Goal: Task Accomplishment & Management: Manage account settings

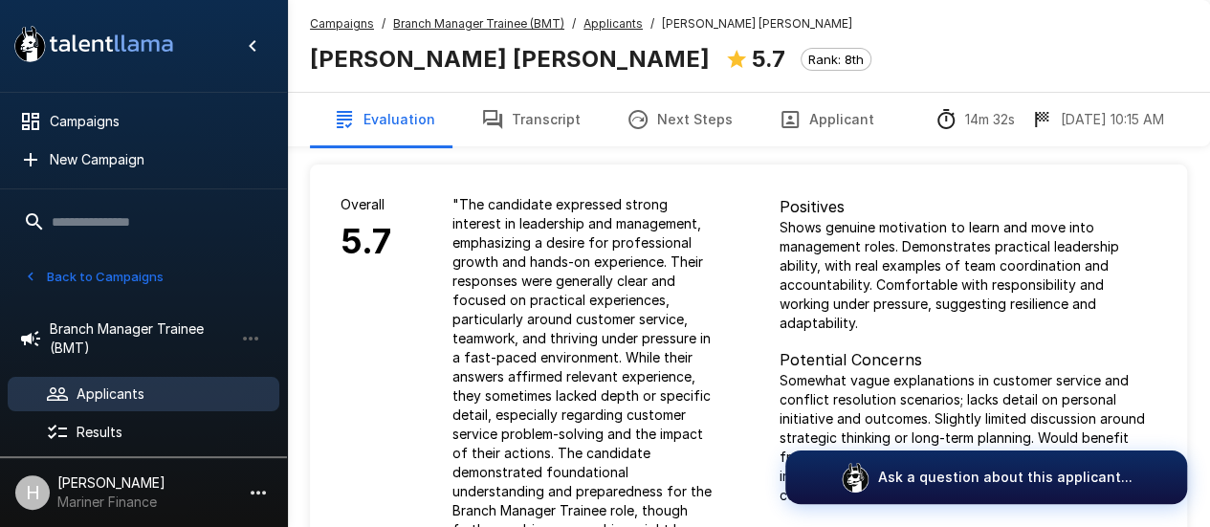
click at [509, 114] on button "Transcript" at bounding box center [530, 120] width 145 height 54
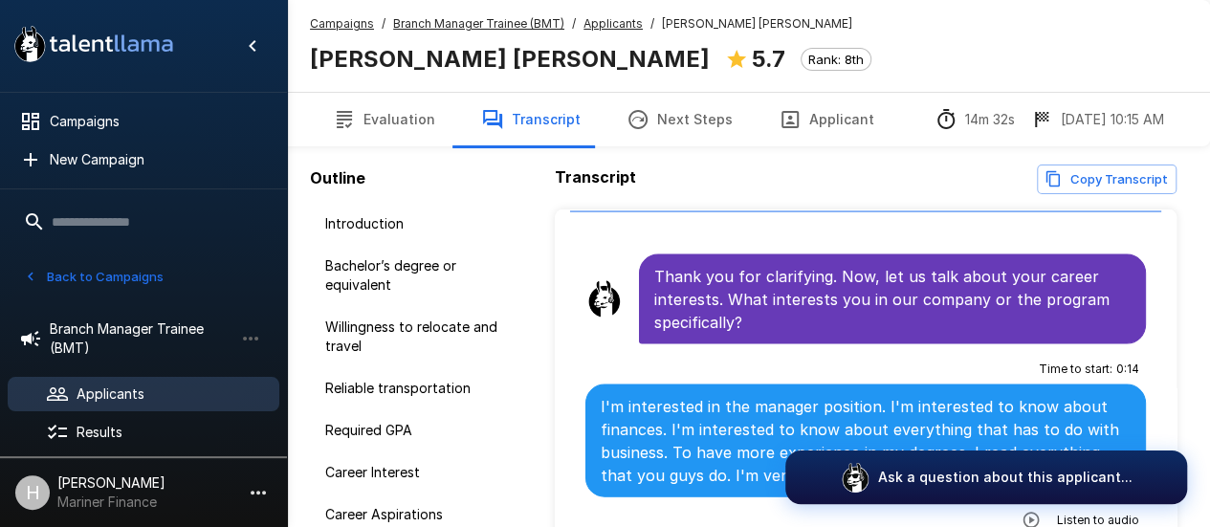
scroll to position [2105, 0]
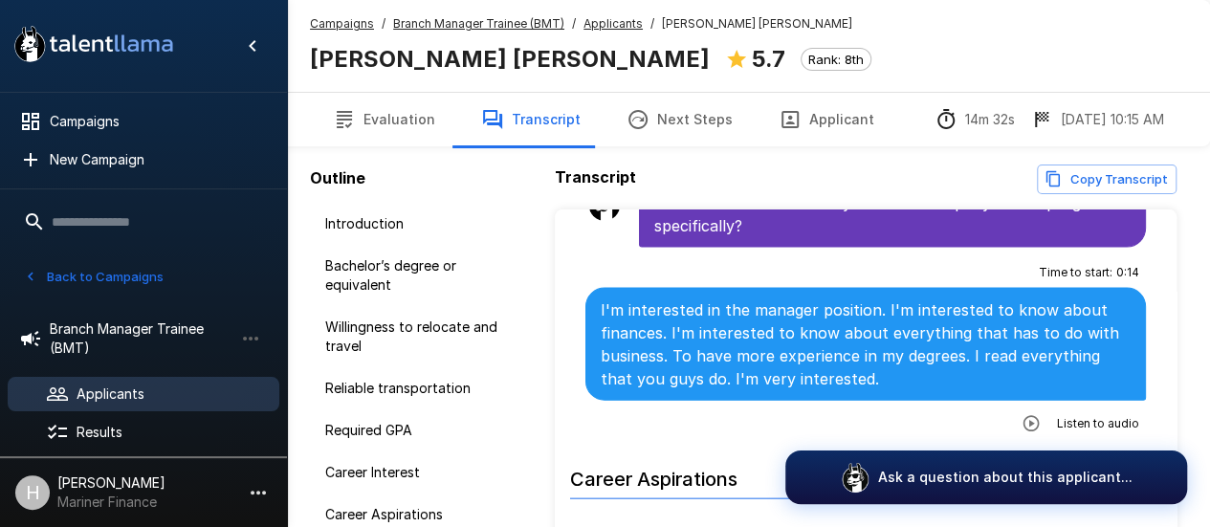
click at [1024, 415] on icon "button" at bounding box center [1032, 423] width 16 height 16
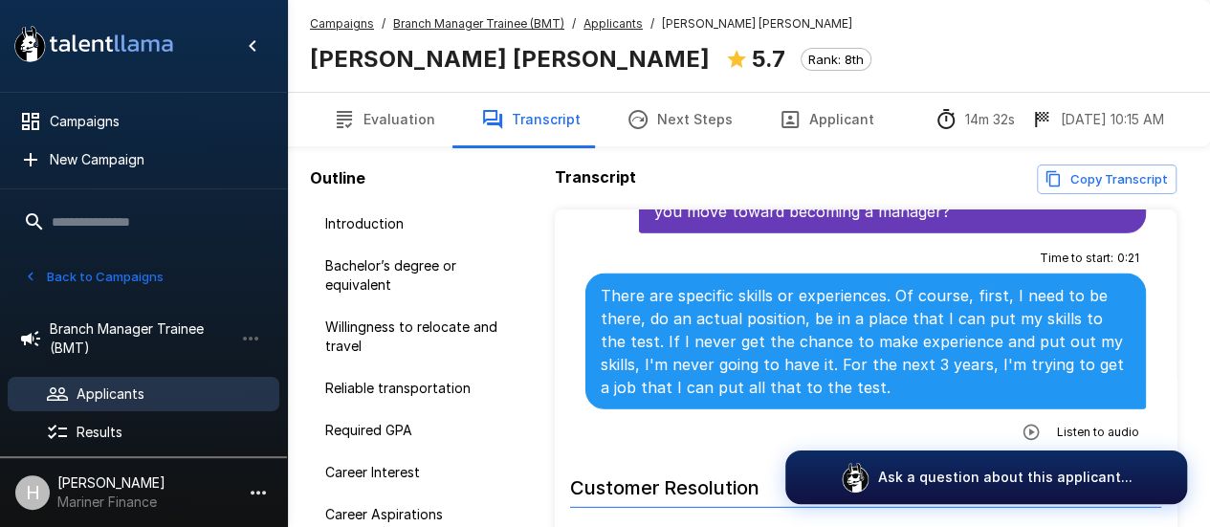
scroll to position [2789, 0]
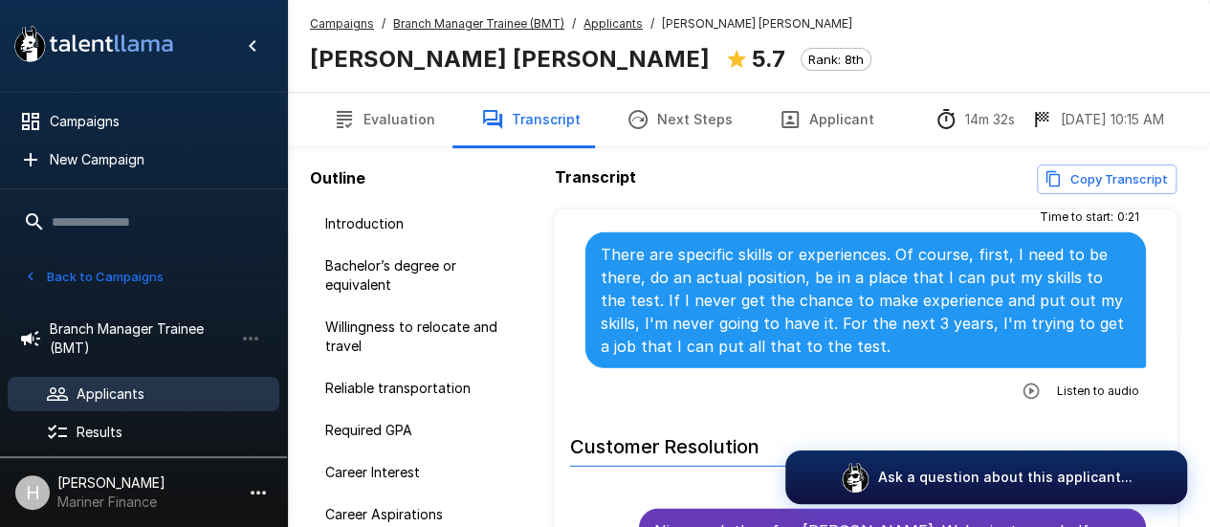
click at [1022, 382] on icon "button" at bounding box center [1031, 391] width 19 height 19
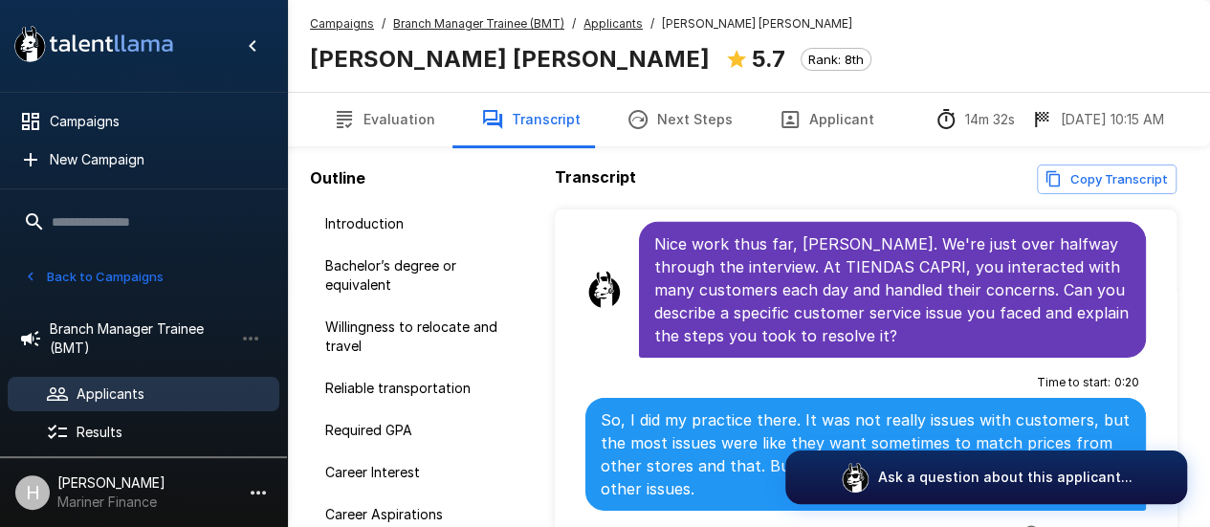
scroll to position [3172, 0]
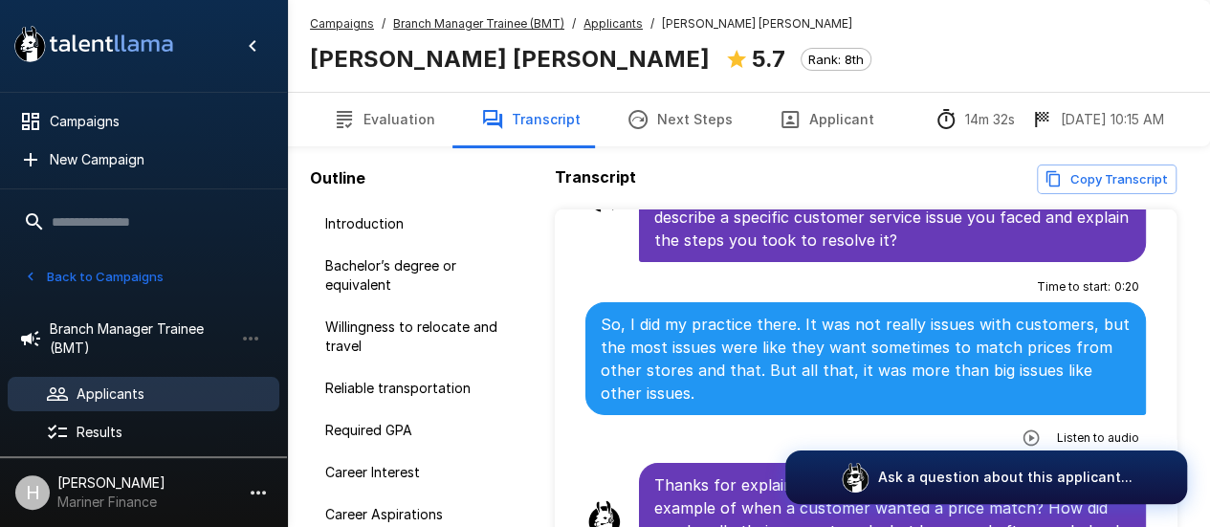
click at [1022, 429] on icon "button" at bounding box center [1031, 438] width 19 height 19
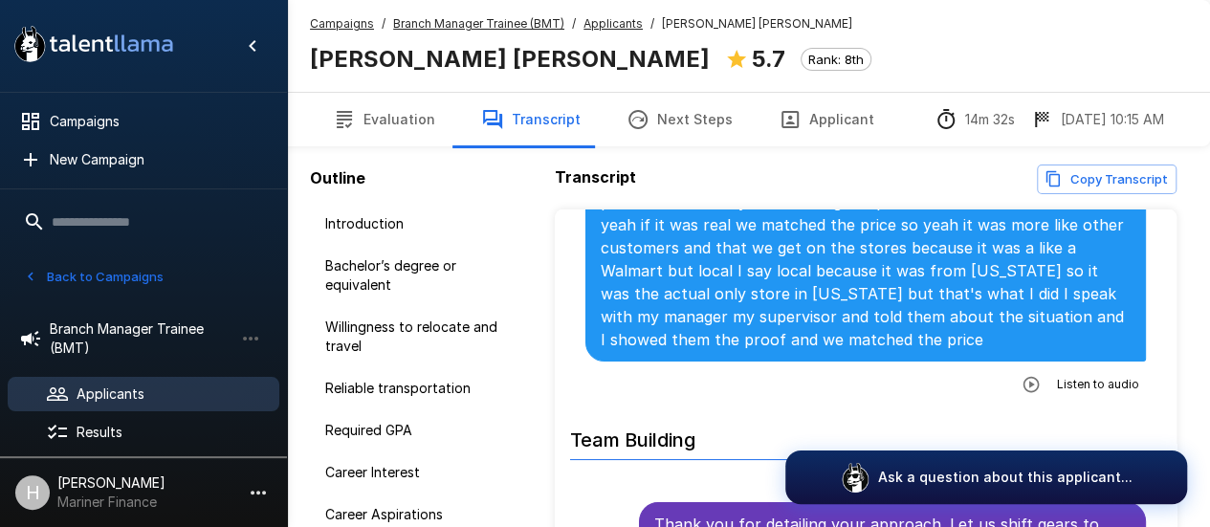
scroll to position [3648, 0]
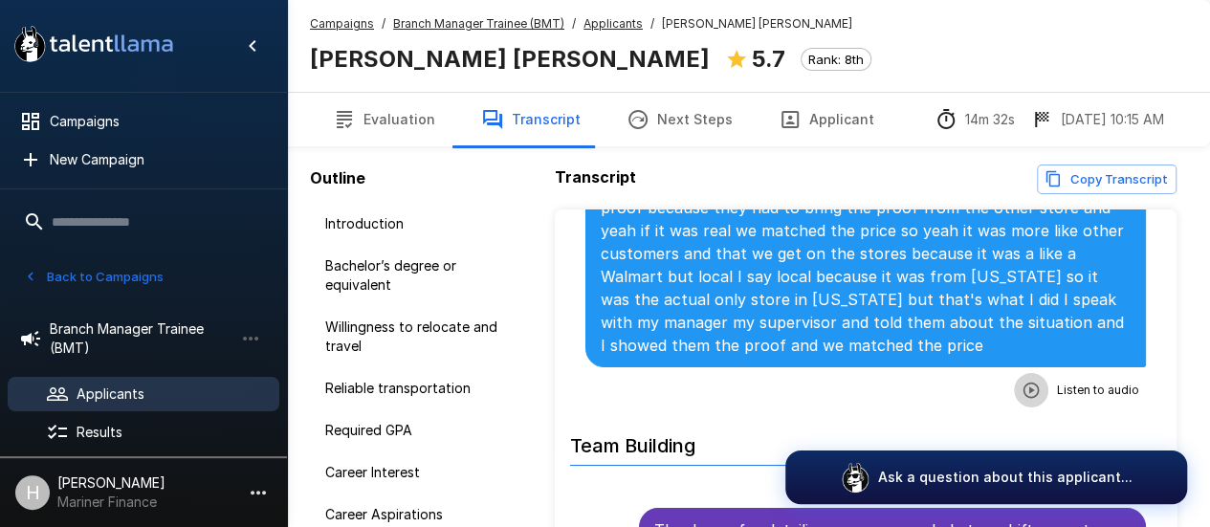
click at [1014, 373] on button "button" at bounding box center [1031, 390] width 34 height 34
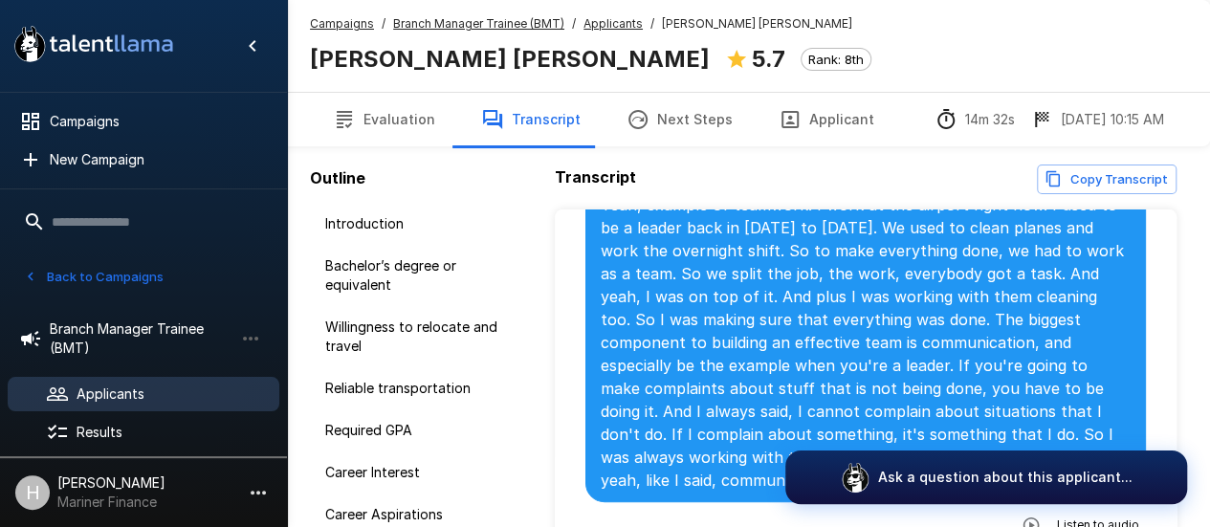
scroll to position [4222, 0]
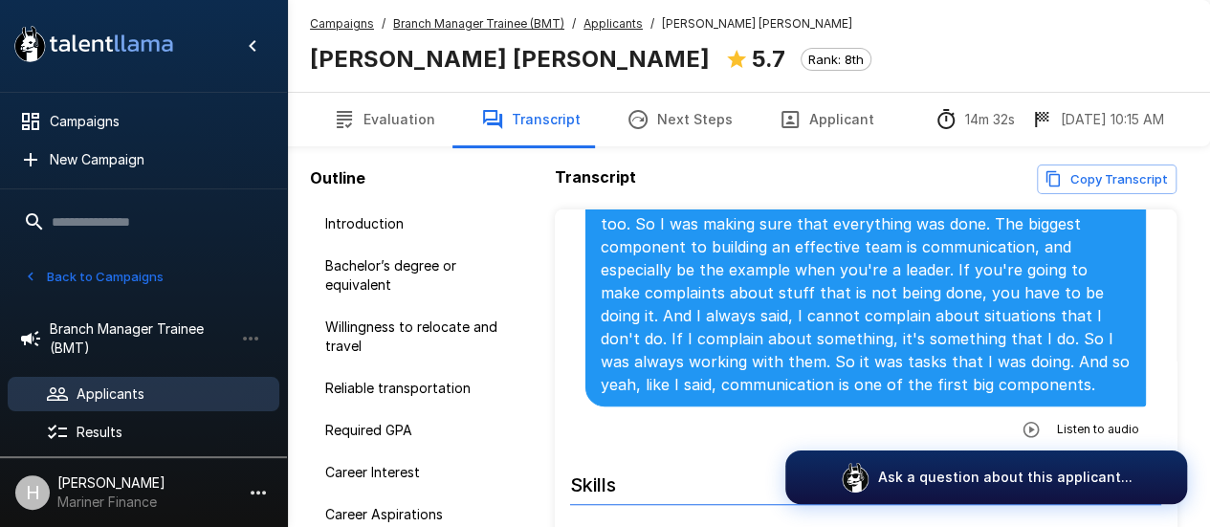
click at [1022, 420] on icon "button" at bounding box center [1031, 429] width 19 height 19
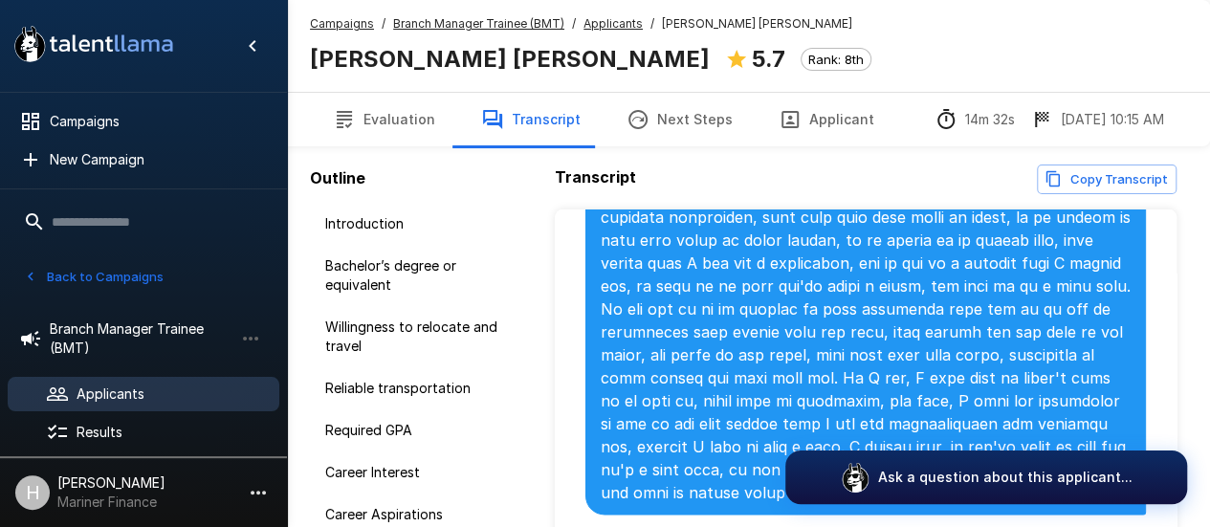
scroll to position [4892, 0]
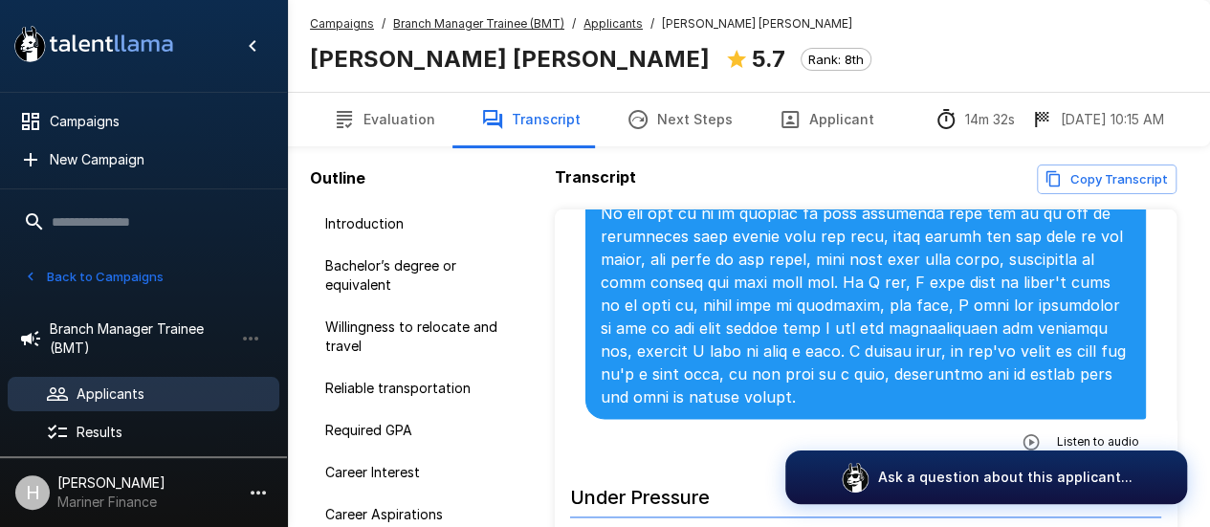
click at [1026, 432] on icon "button" at bounding box center [1031, 441] width 19 height 19
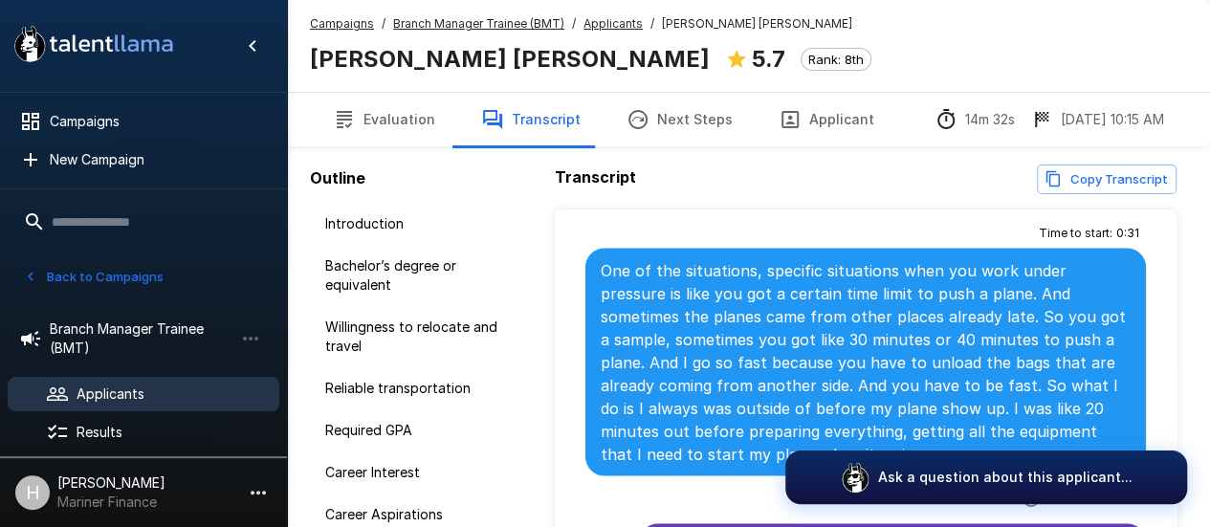
scroll to position [5466, 0]
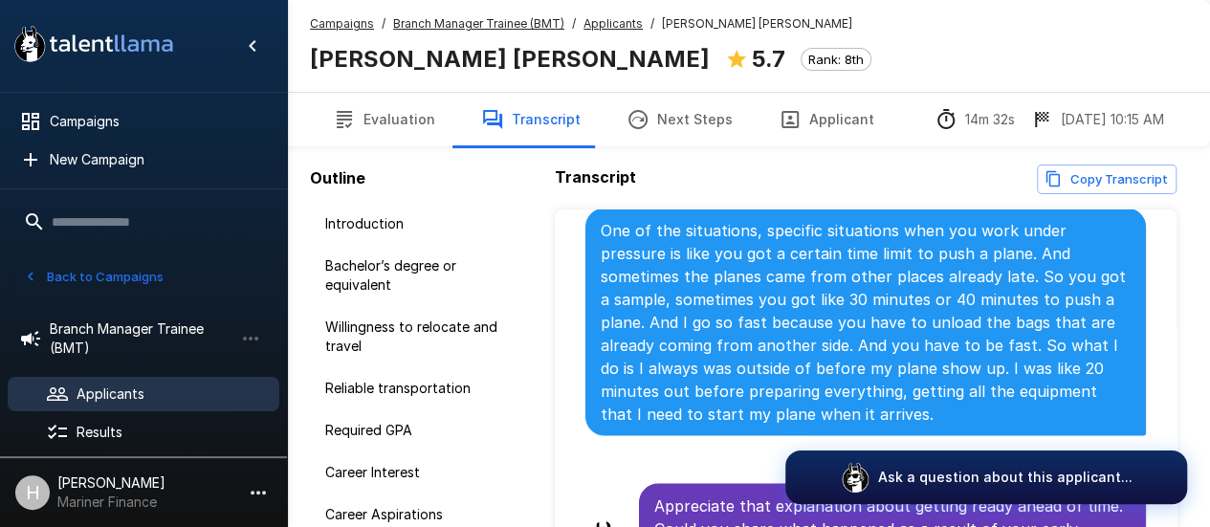
click at [1024, 450] on icon "button" at bounding box center [1032, 458] width 16 height 16
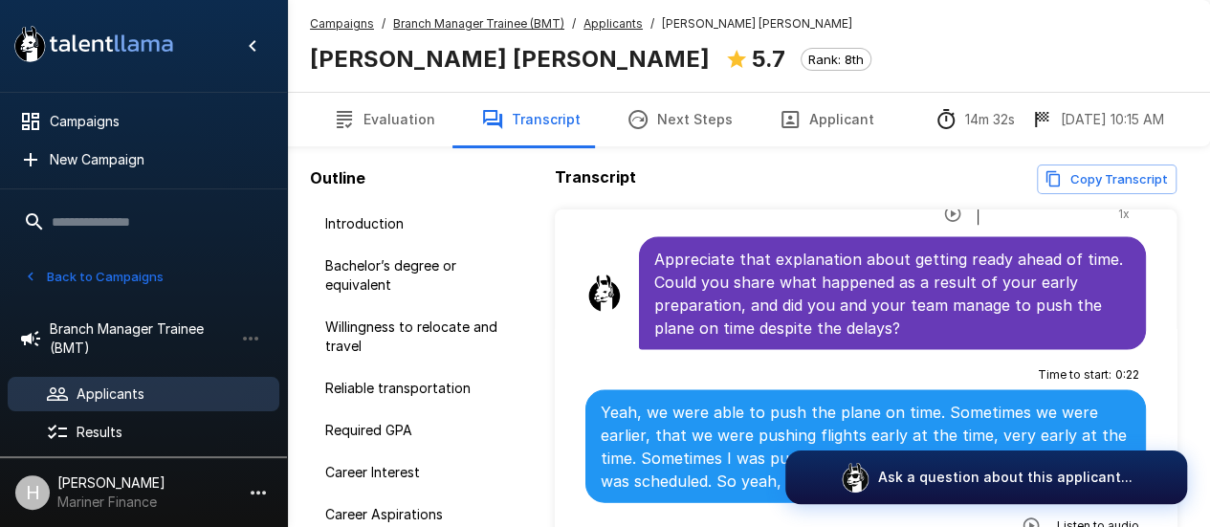
scroll to position [5753, 0]
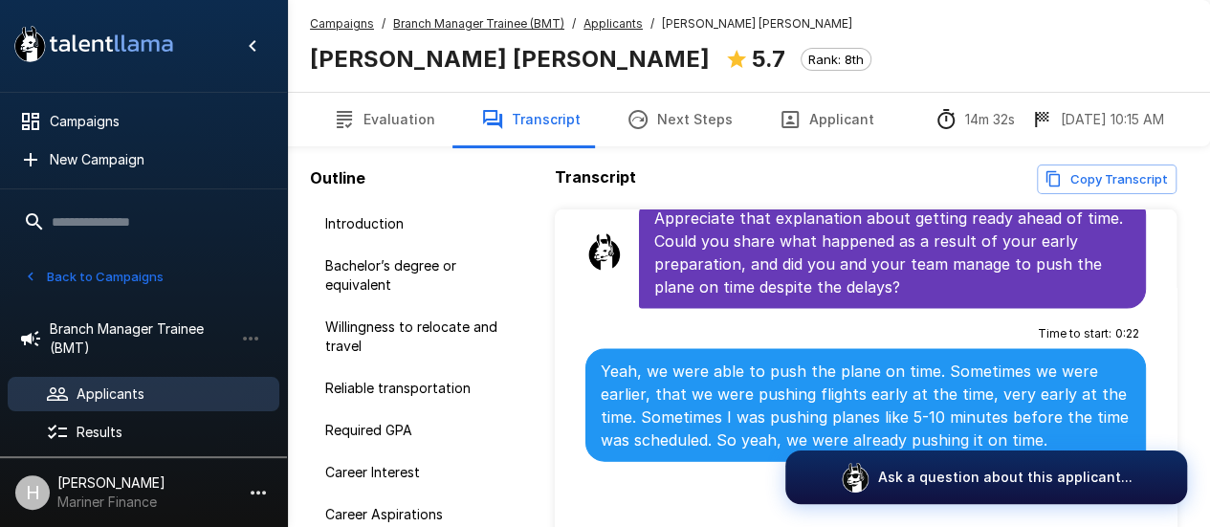
click at [1022, 476] on icon "button" at bounding box center [1031, 485] width 19 height 19
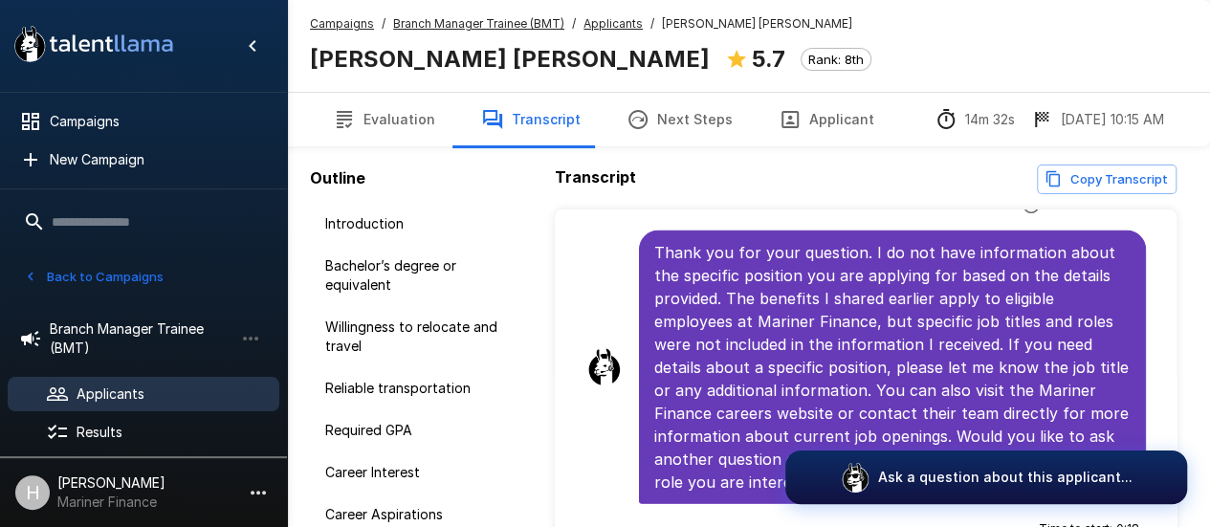
scroll to position [6497, 0]
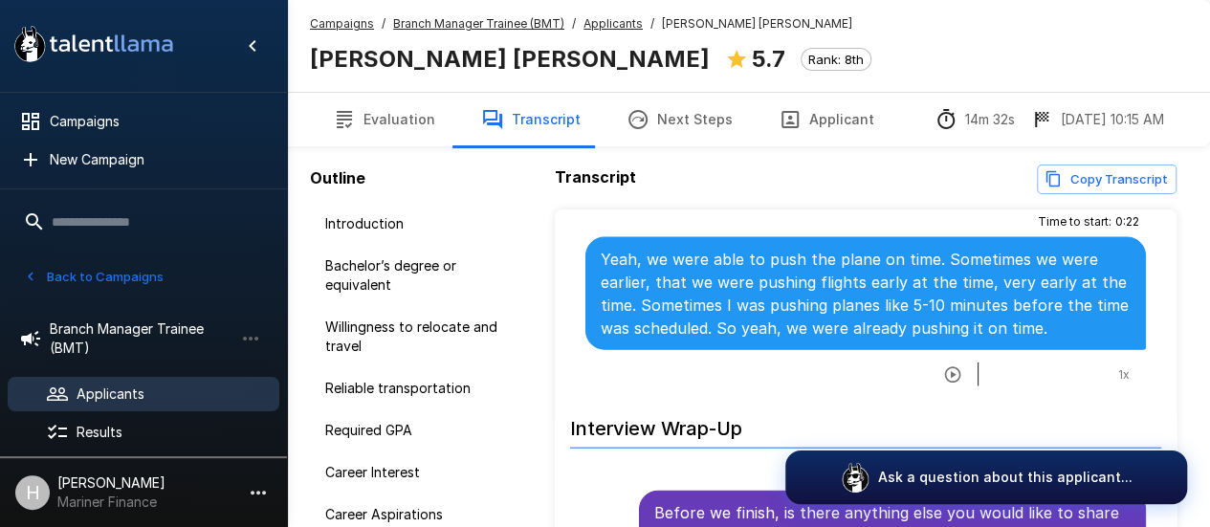
scroll to position [5827, 0]
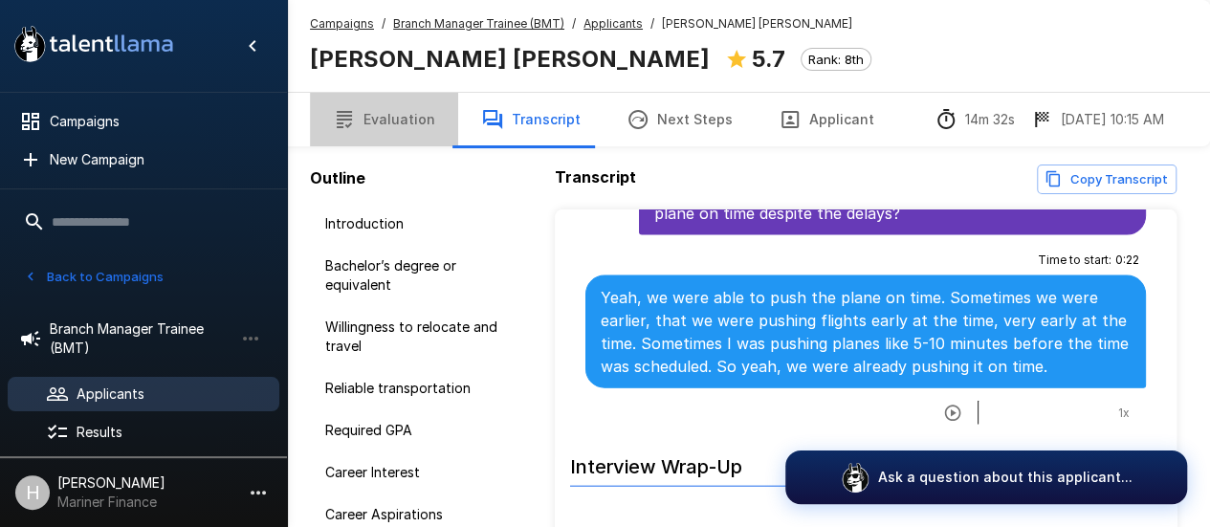
click at [428, 112] on button "Evaluation" at bounding box center [384, 120] width 148 height 54
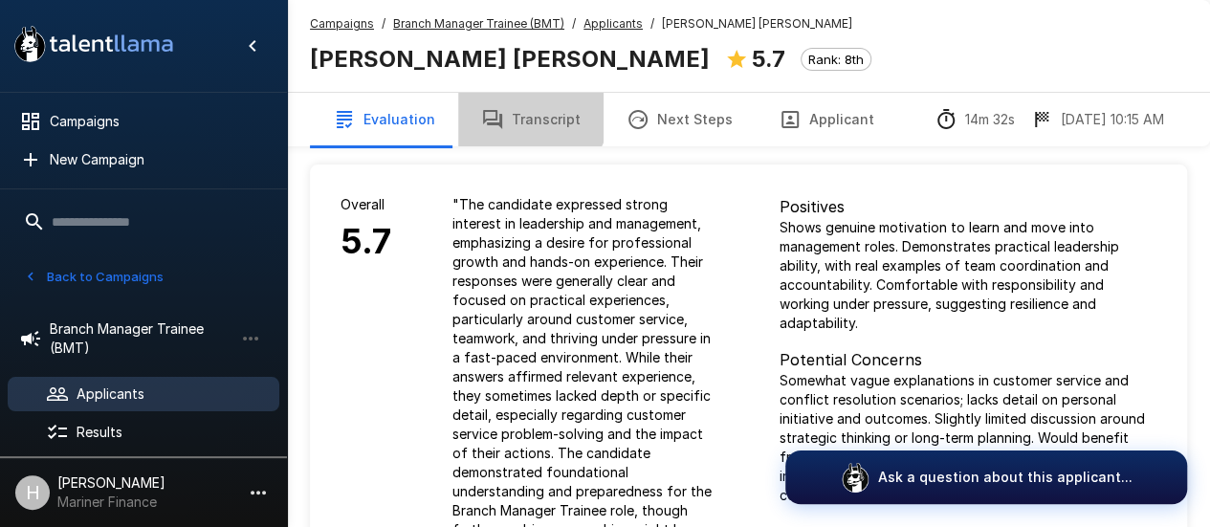
click at [510, 102] on button "Transcript" at bounding box center [530, 120] width 145 height 54
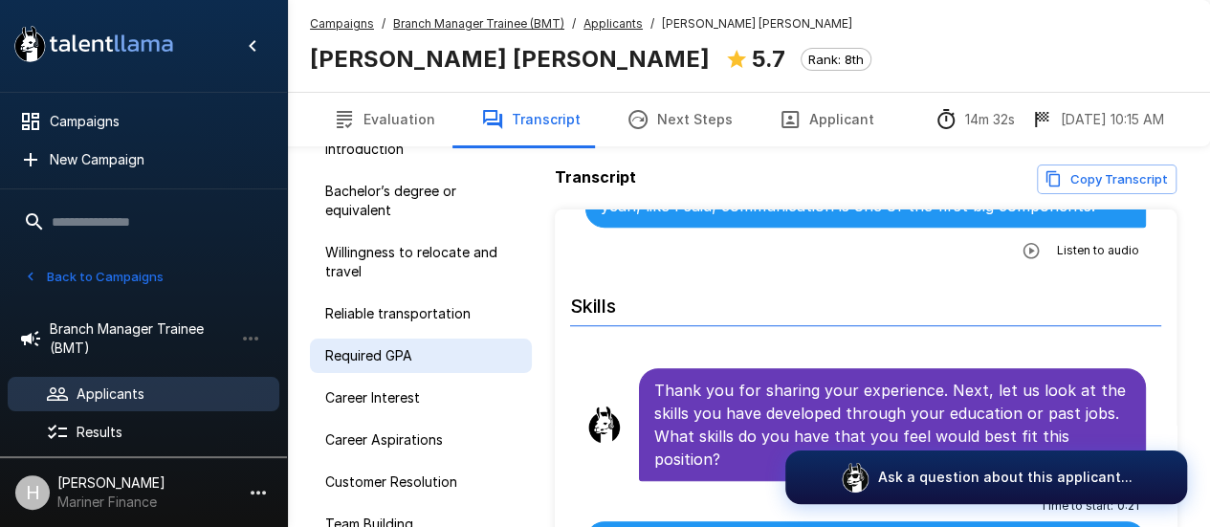
scroll to position [146, 0]
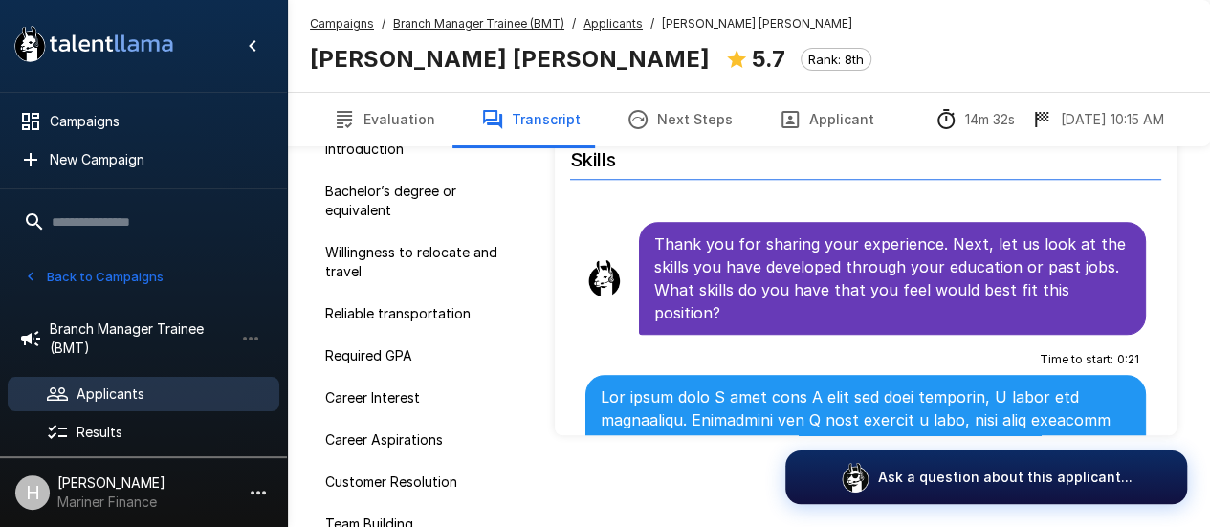
click at [439, 459] on li "Career Aspirations" at bounding box center [421, 440] width 222 height 42
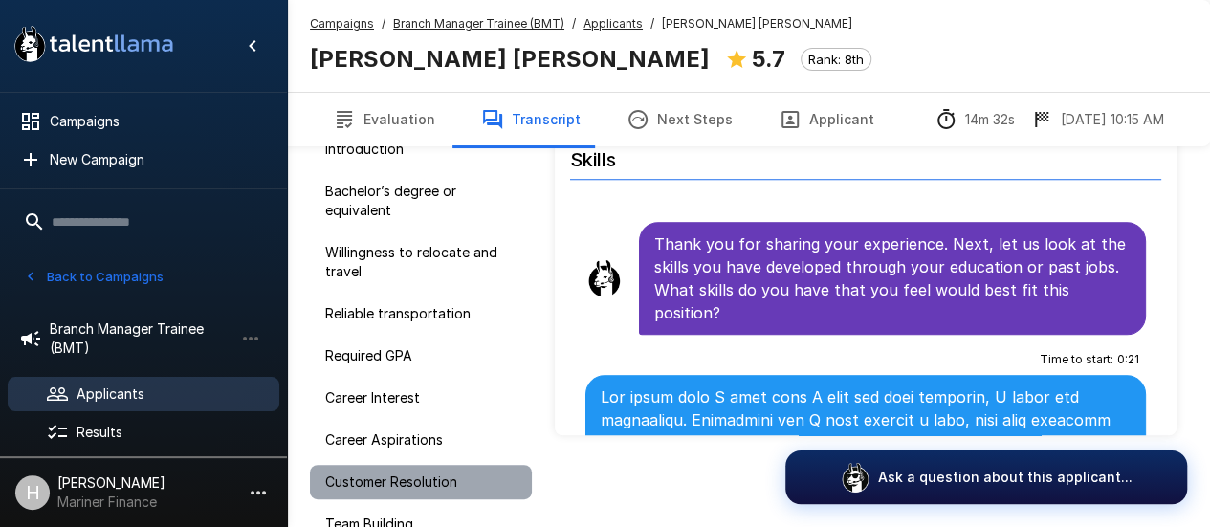
click at [438, 474] on span "Customer Resolution" at bounding box center [420, 482] width 191 height 19
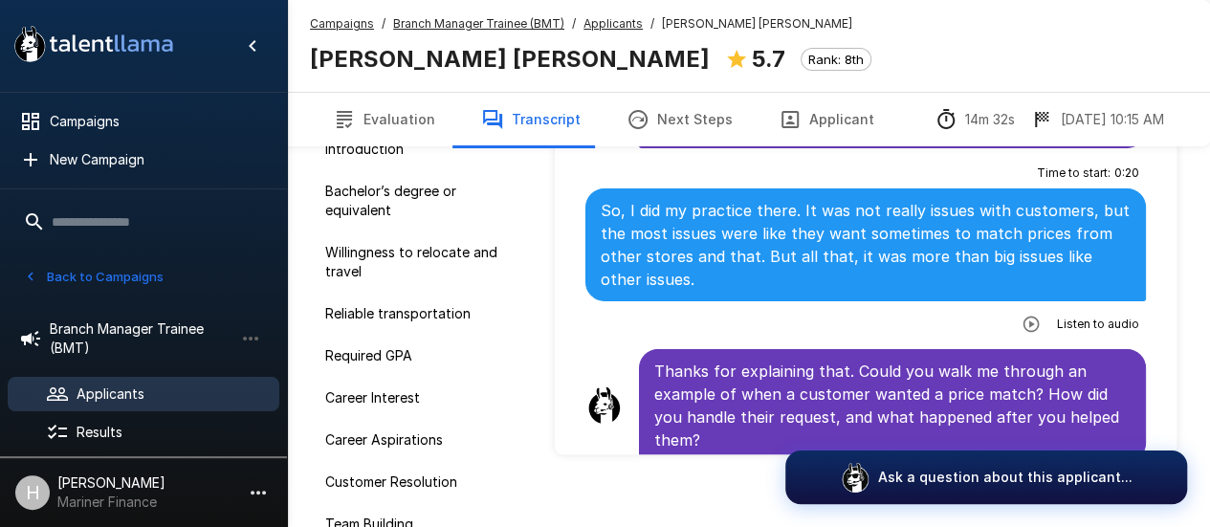
scroll to position [3254, 0]
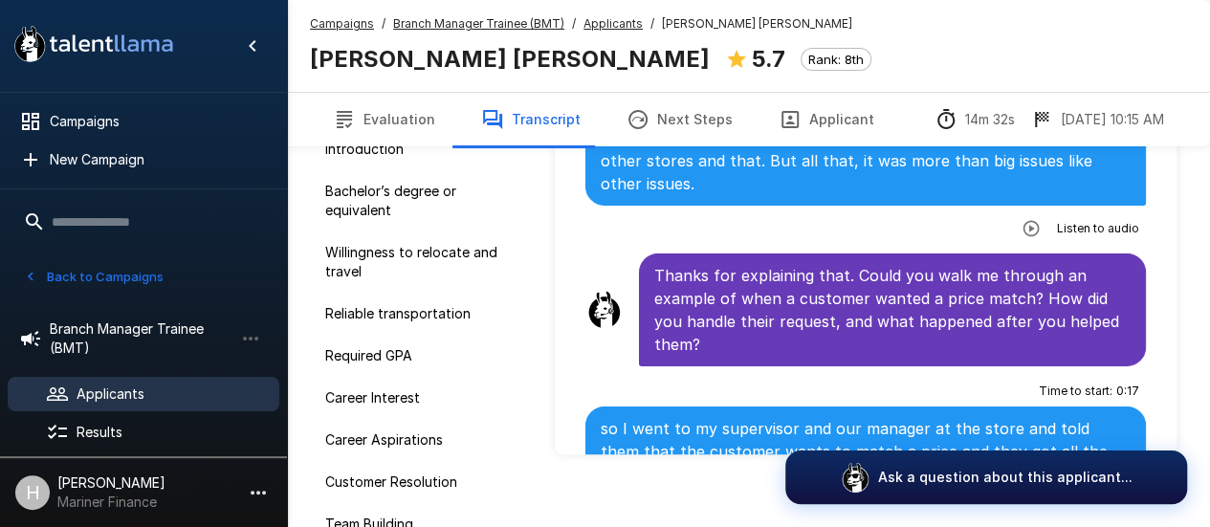
click at [123, 385] on span "Applicants" at bounding box center [171, 394] width 188 height 19
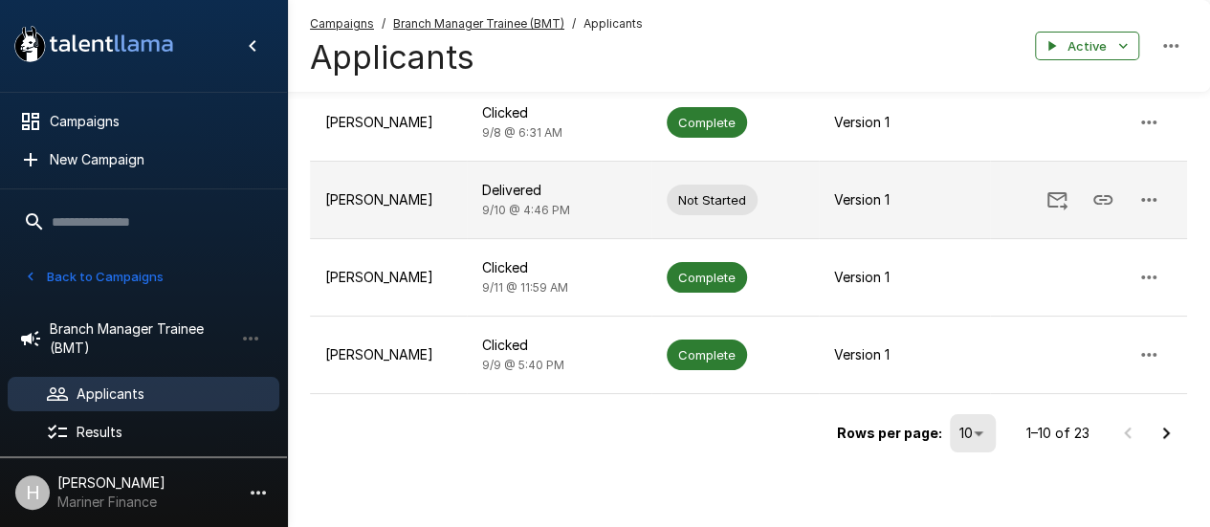
scroll to position [685, 0]
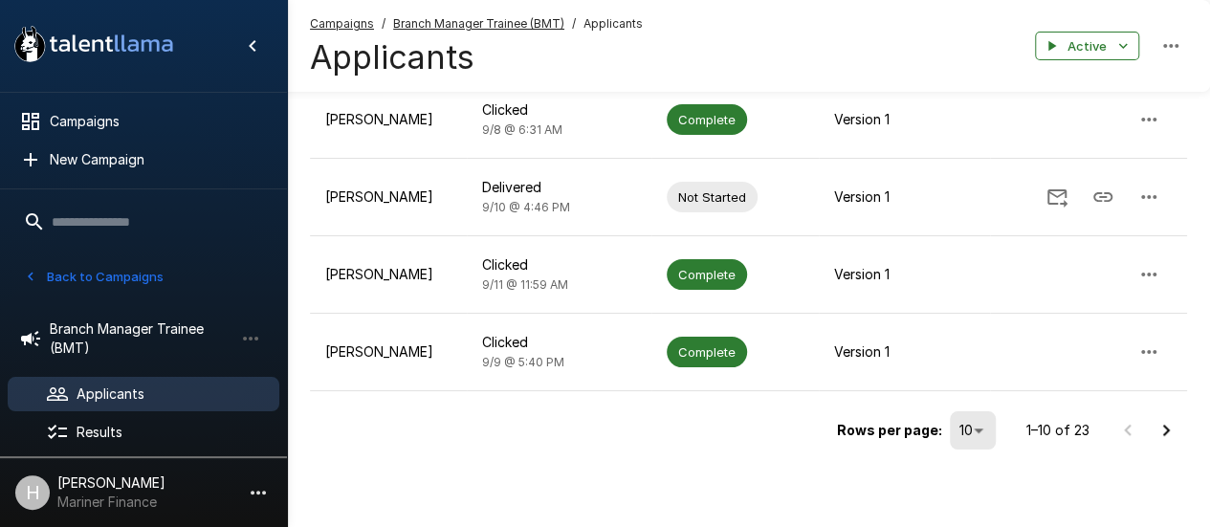
click at [1176, 428] on icon "Go to next page" at bounding box center [1166, 430] width 23 height 23
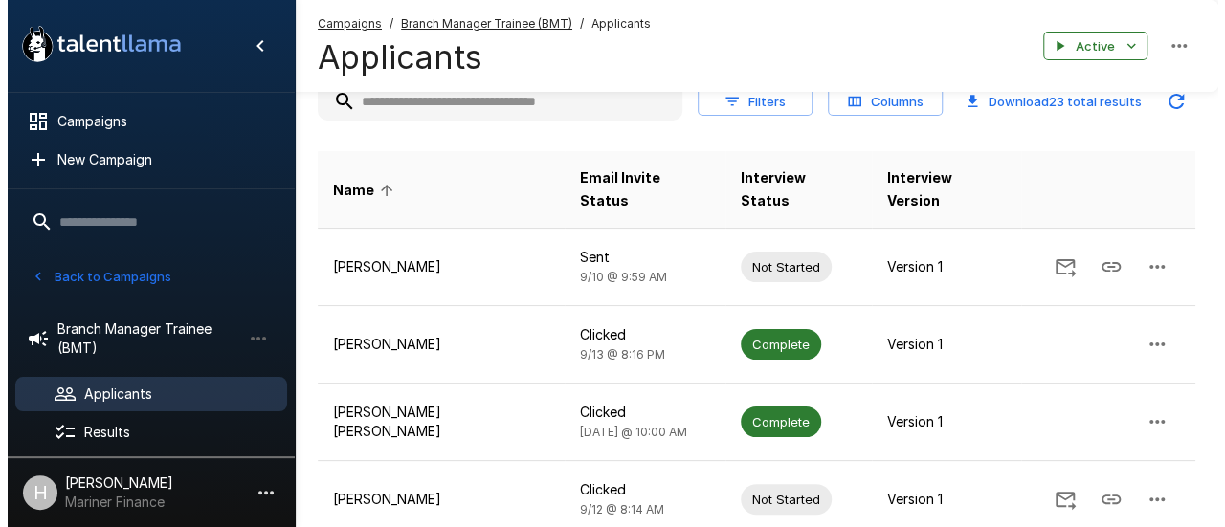
scroll to position [0, 0]
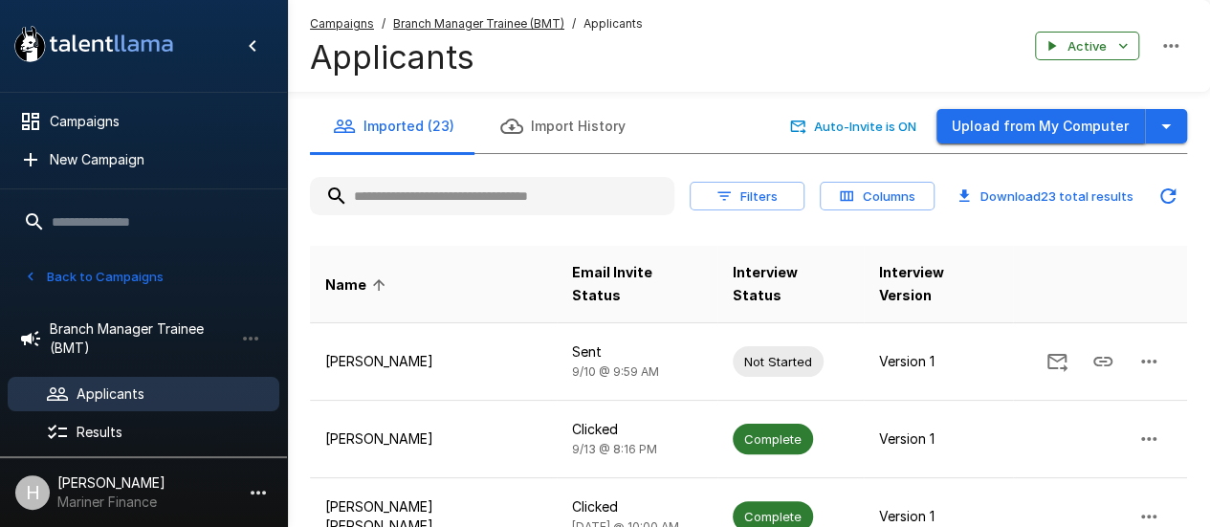
click at [1068, 123] on button "Upload from My Computer" at bounding box center [1041, 126] width 209 height 35
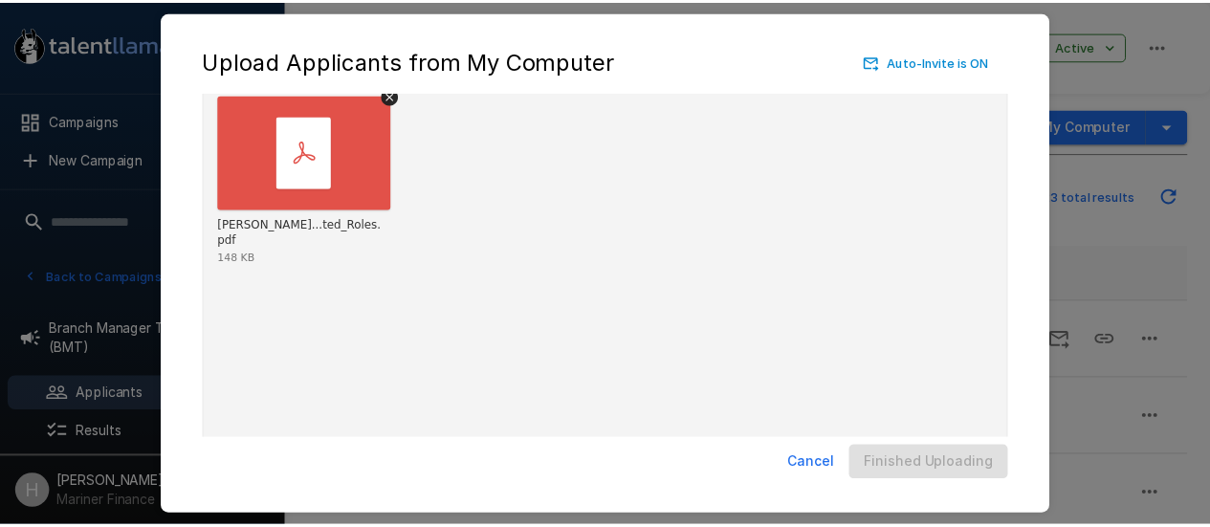
scroll to position [150, 0]
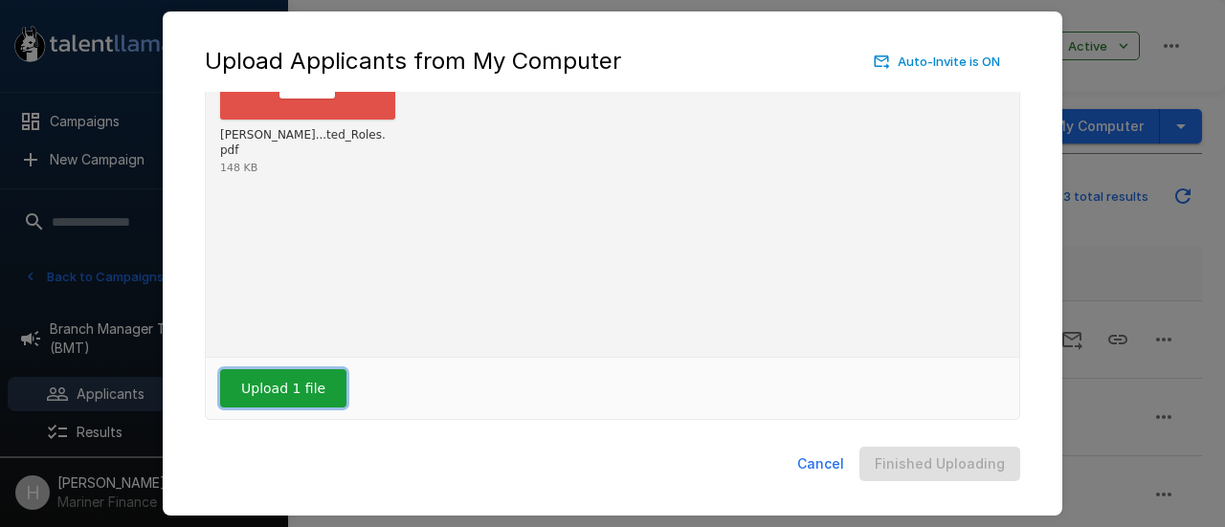
click at [323, 382] on button "Upload 1 file" at bounding box center [283, 388] width 126 height 38
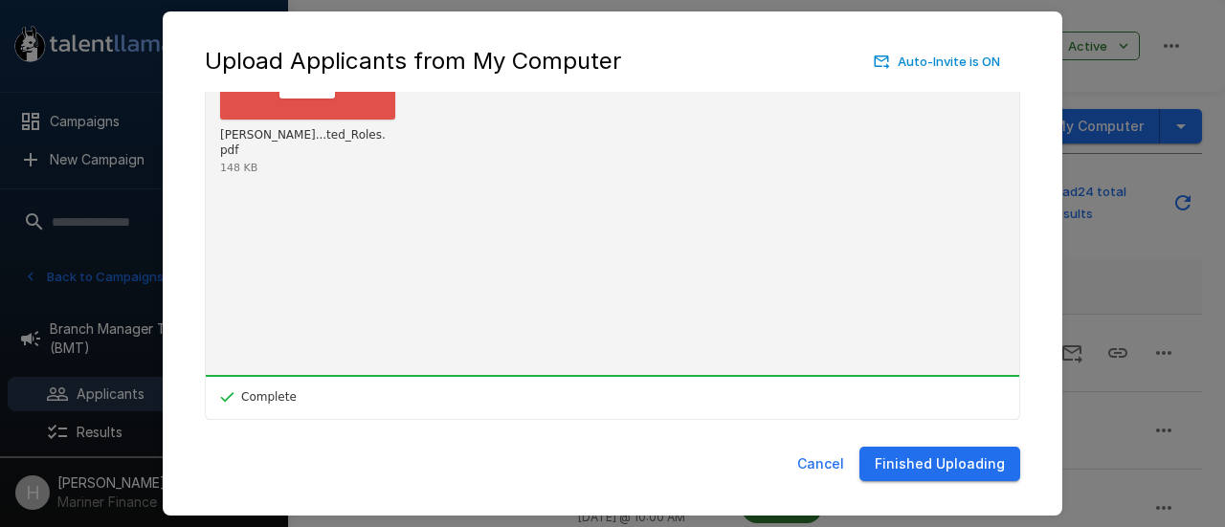
click at [968, 471] on button "Finished Uploading" at bounding box center [939, 464] width 161 height 35
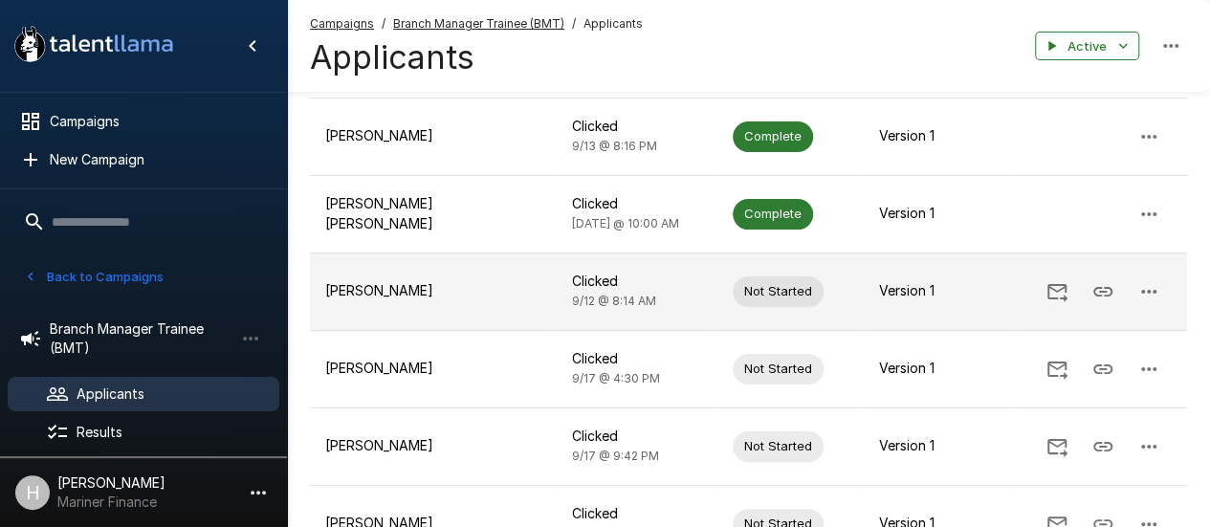
scroll to position [287, 0]
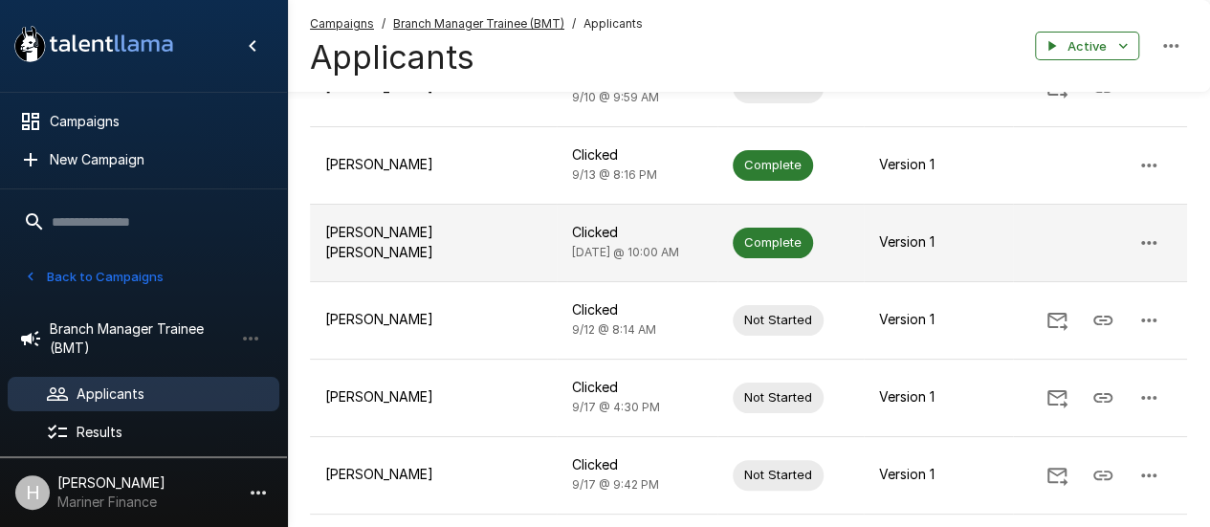
click at [397, 223] on p "Luis Quiñones Flores" at bounding box center [433, 242] width 216 height 38
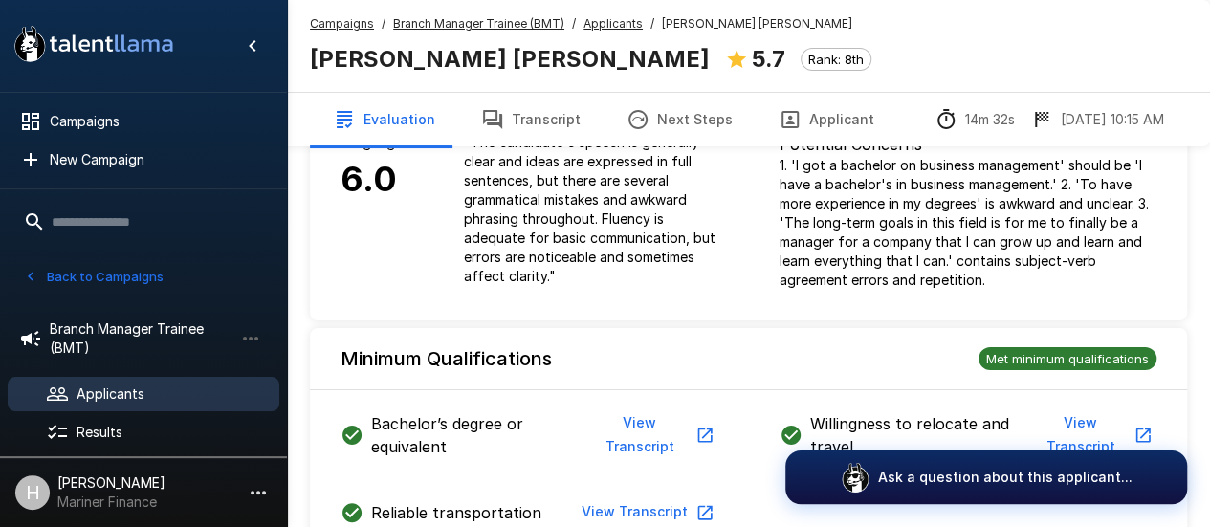
scroll to position [670, 0]
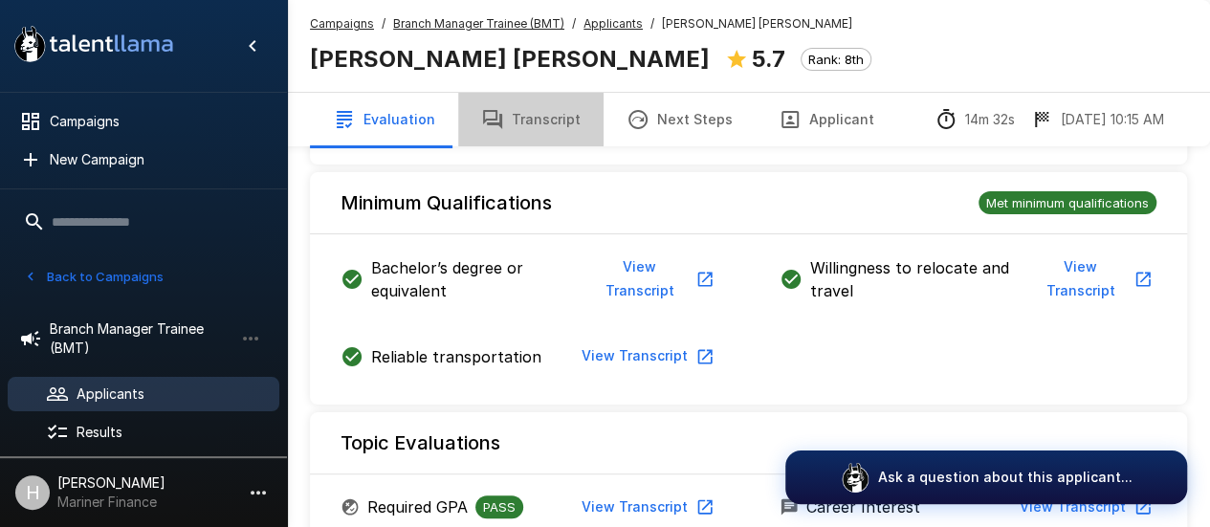
click at [576, 130] on button "Transcript" at bounding box center [530, 120] width 145 height 54
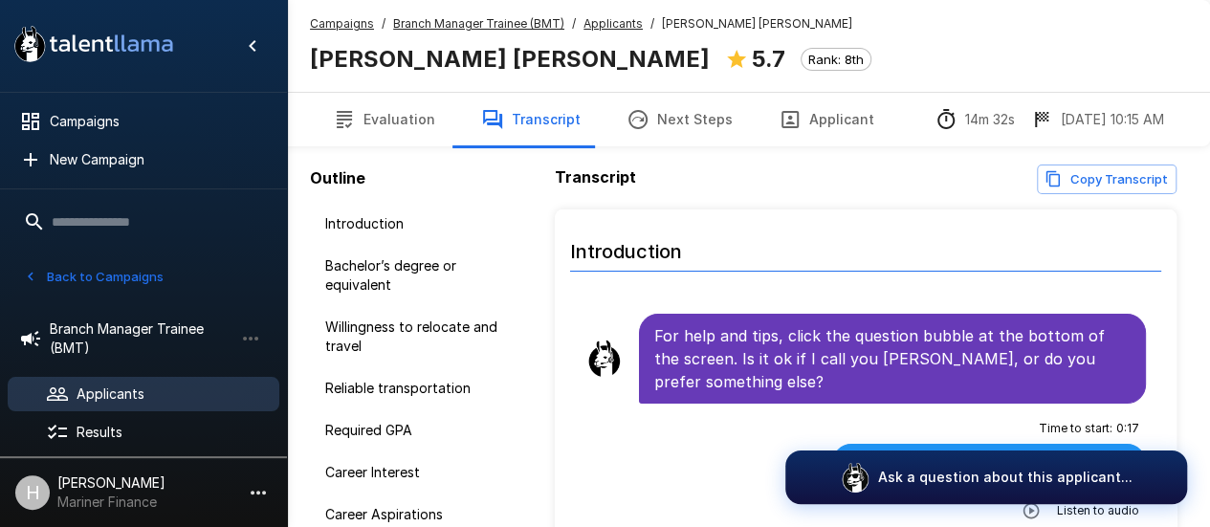
click at [790, 55] on div "Campaigns / Branch Manager Trainee (BMT) / Applicants / Luis Quiñones Flores Lu…" at bounding box center [748, 46] width 923 height 92
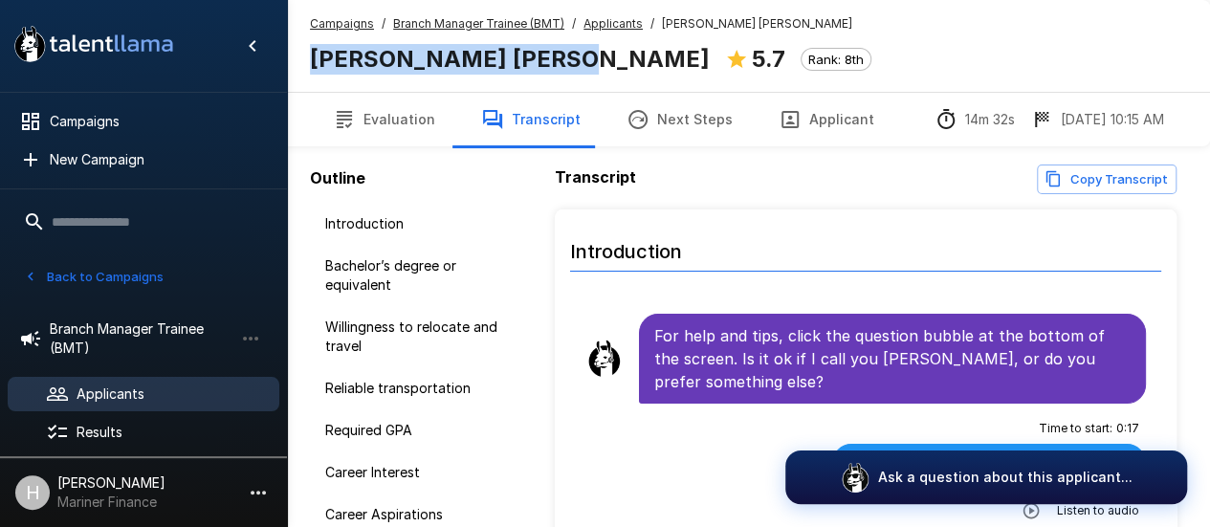
drag, startPoint x: 541, startPoint y: 62, endPoint x: 314, endPoint y: 43, distance: 227.6
click at [314, 44] on h5 "Luis Quiñones Flores" at bounding box center [510, 59] width 400 height 31
copy b "Luis Quiñones Flores"
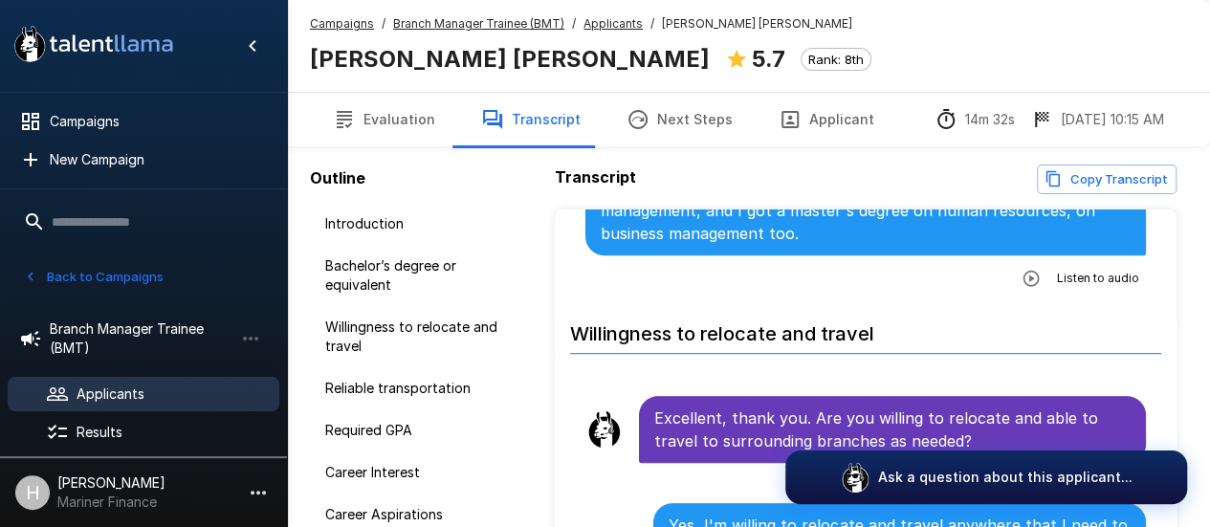
scroll to position [574, 0]
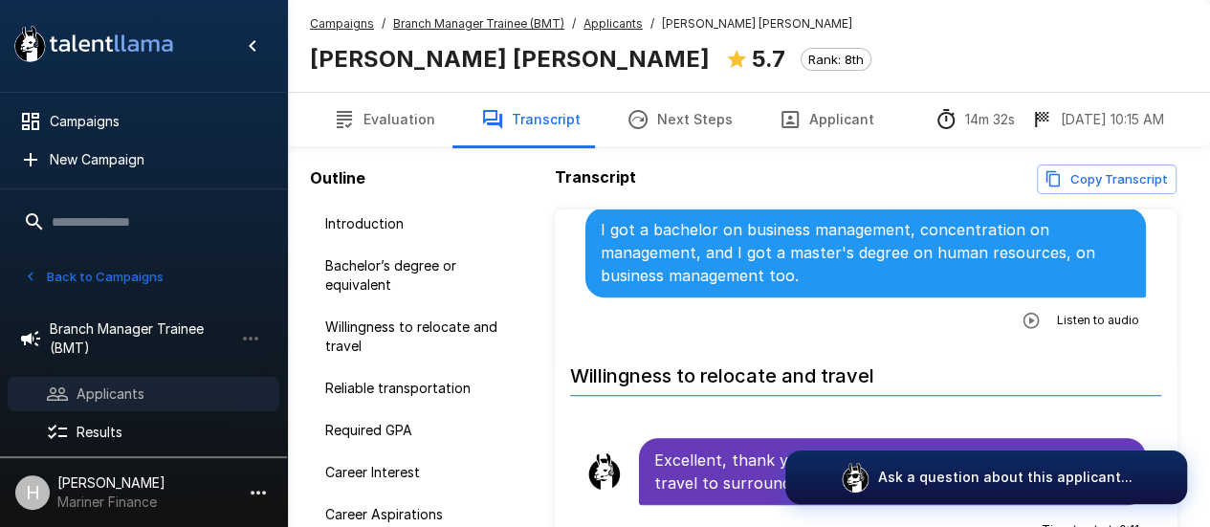
click at [106, 385] on span "Applicants" at bounding box center [171, 394] width 188 height 19
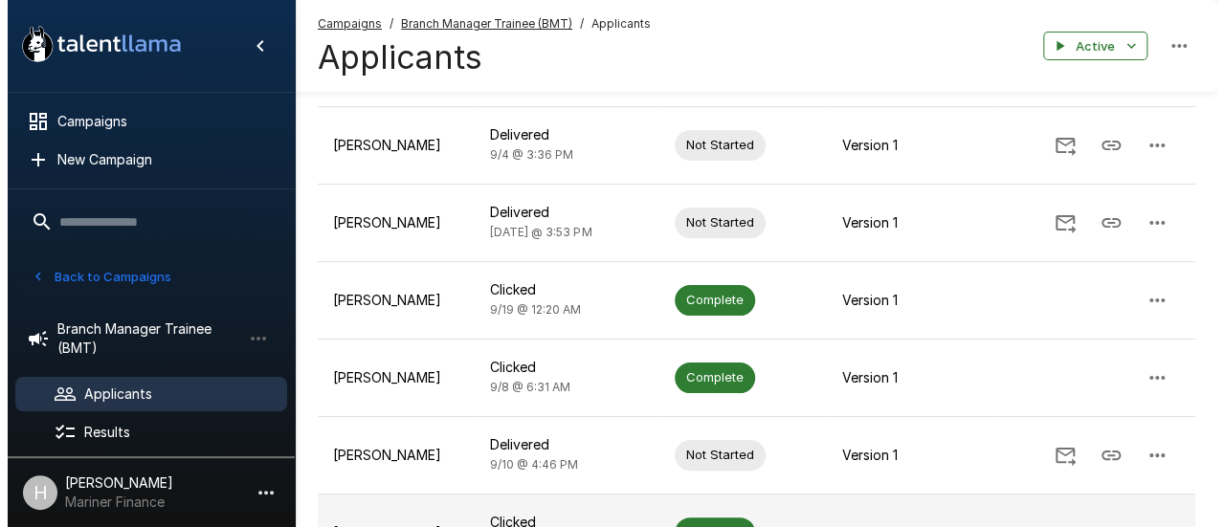
scroll to position [685, 0]
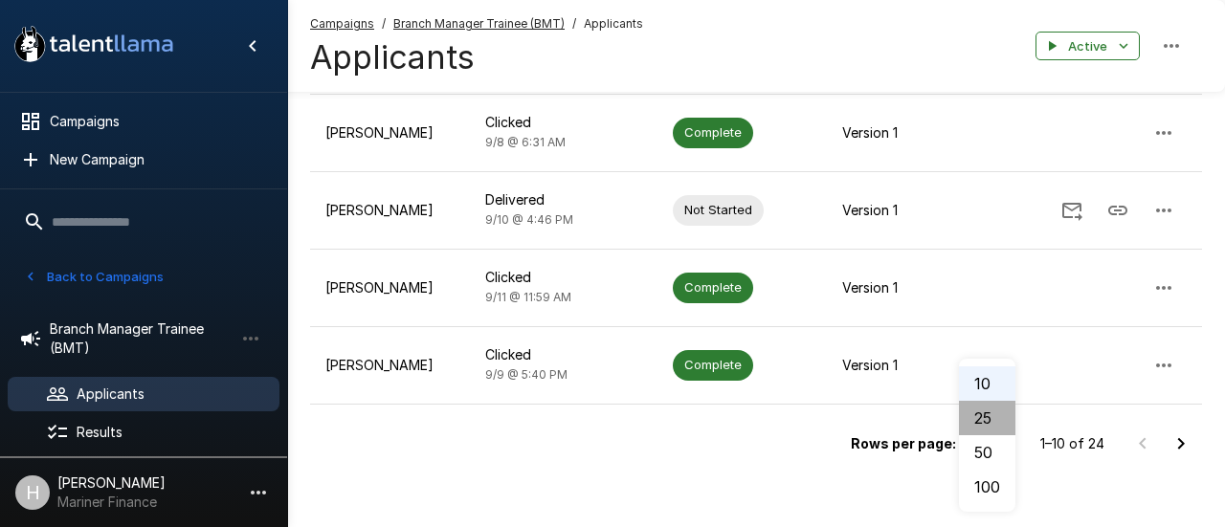
click at [976, 427] on li "25" at bounding box center [987, 418] width 56 height 34
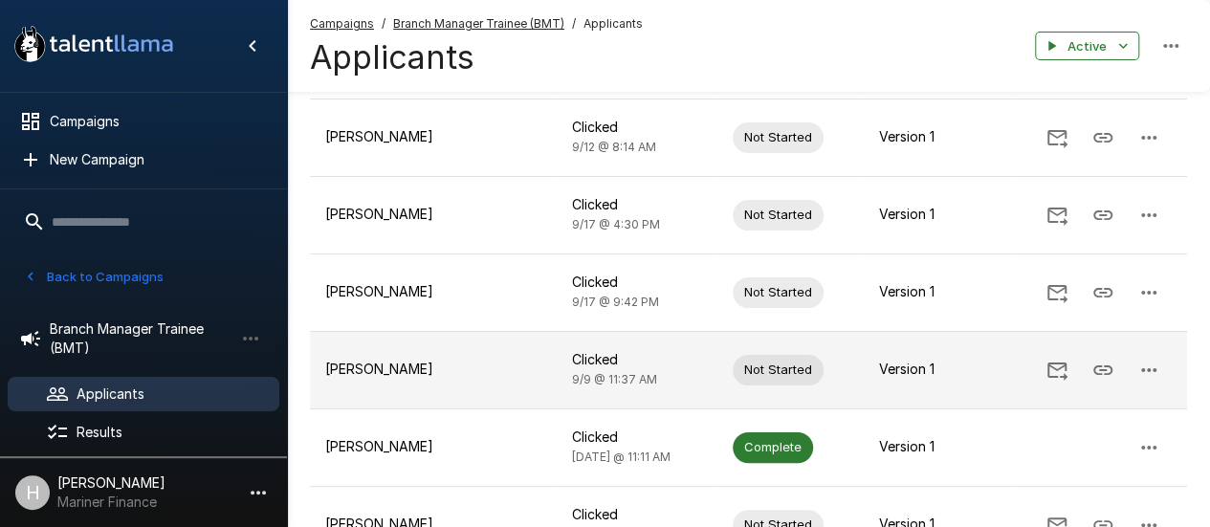
scroll to position [1288, 0]
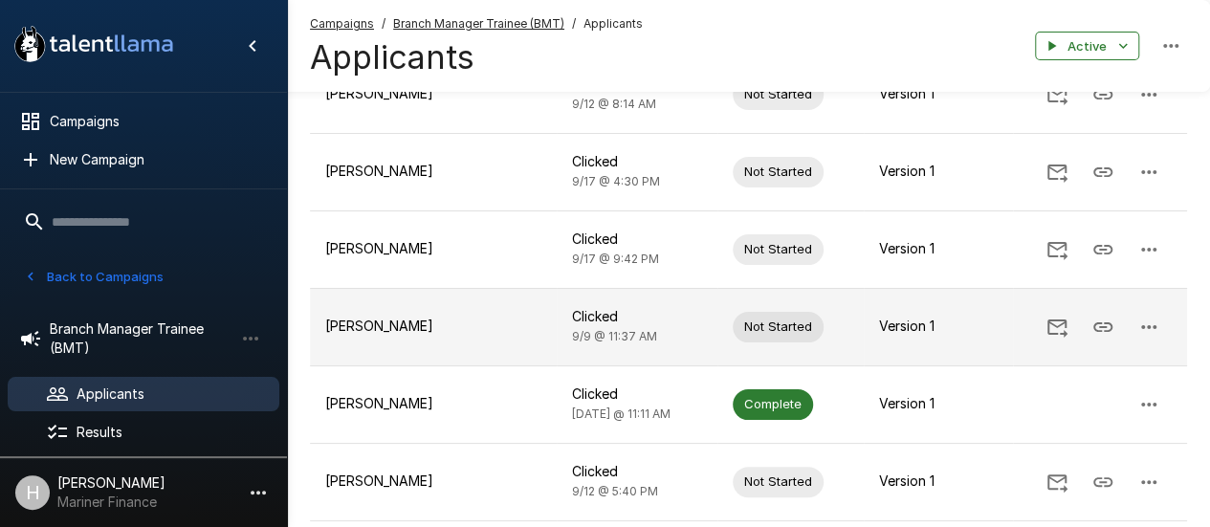
click at [425, 394] on p "[PERSON_NAME]" at bounding box center [433, 403] width 216 height 19
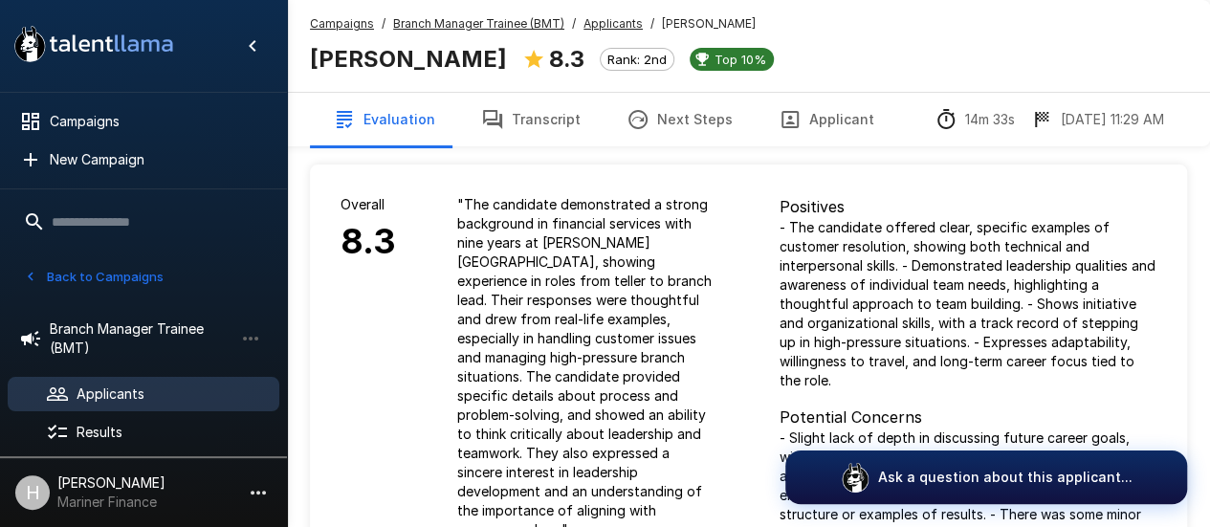
click at [545, 124] on button "Transcript" at bounding box center [530, 120] width 145 height 54
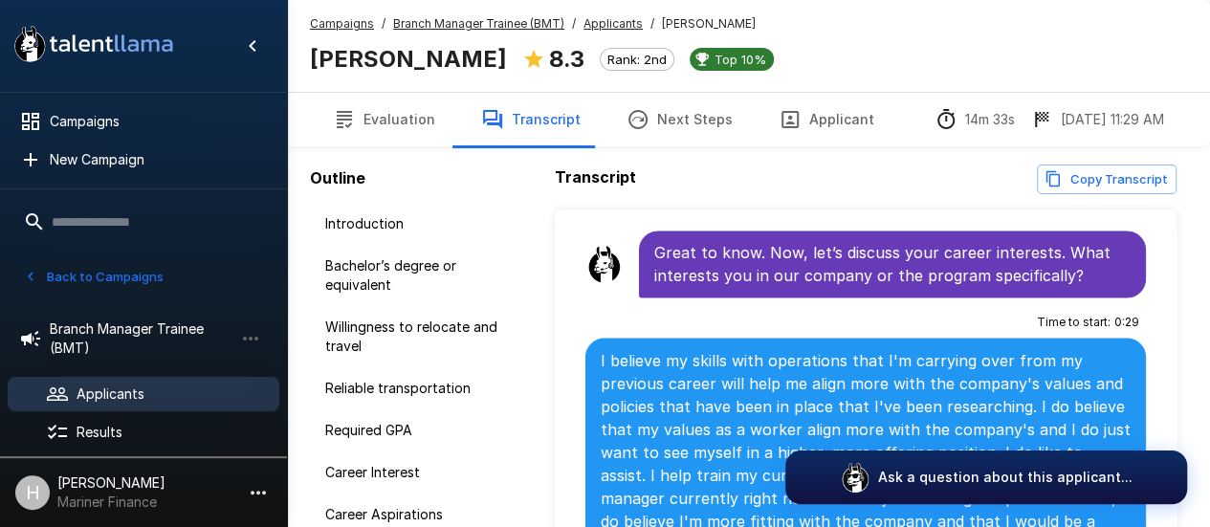
scroll to position [1818, 0]
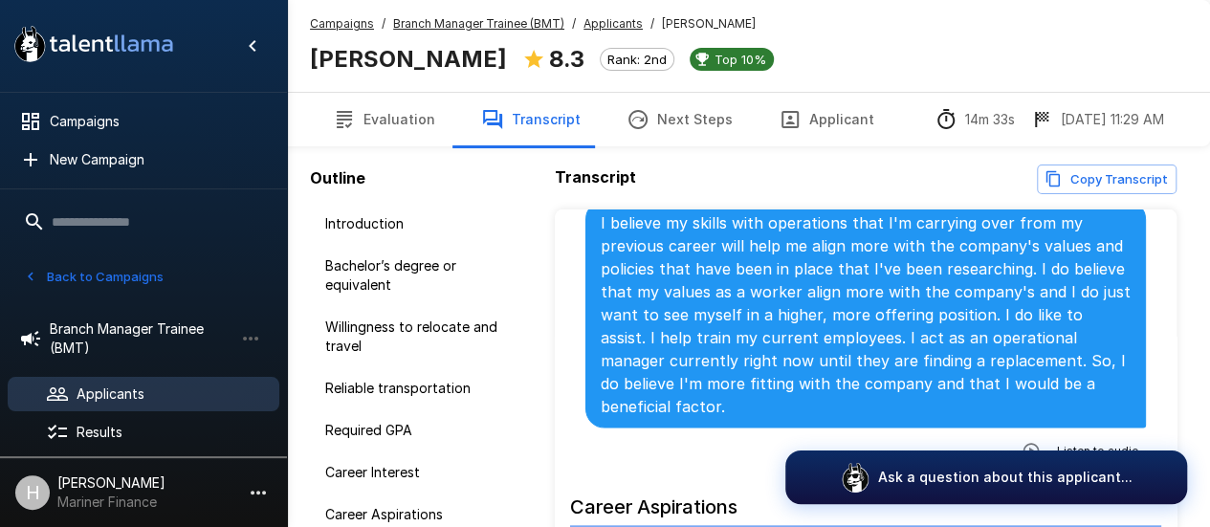
click at [1022, 441] on icon "button" at bounding box center [1031, 450] width 19 height 19
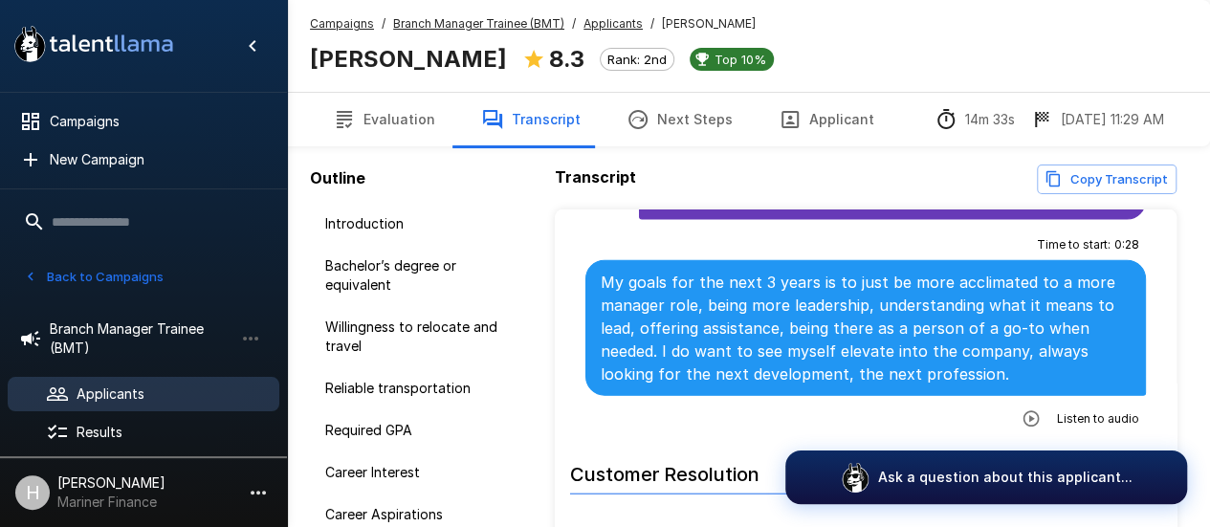
scroll to position [2296, 0]
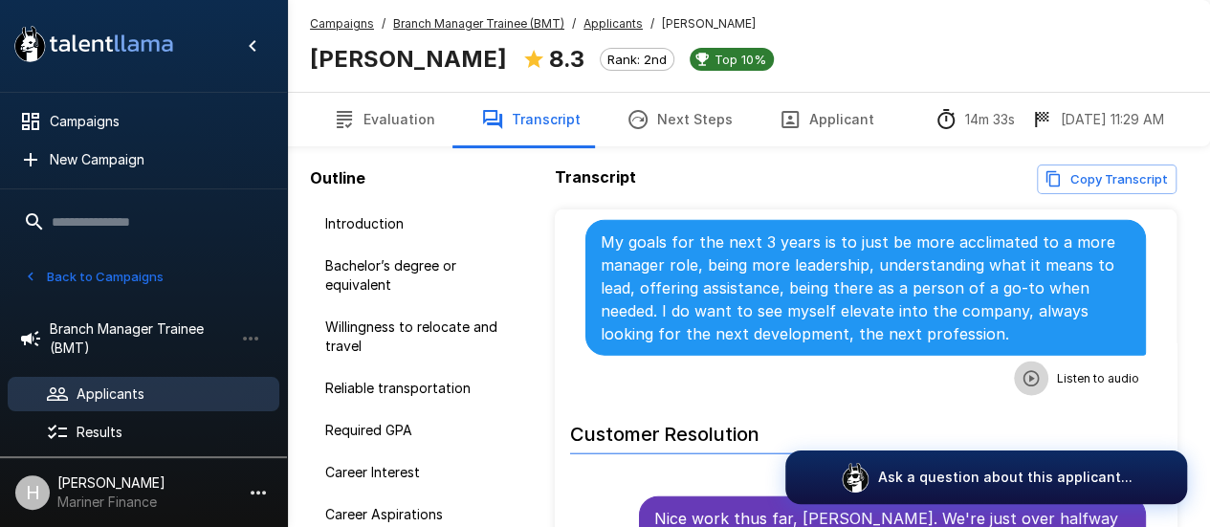
click at [1014, 362] on button "button" at bounding box center [1031, 379] width 34 height 34
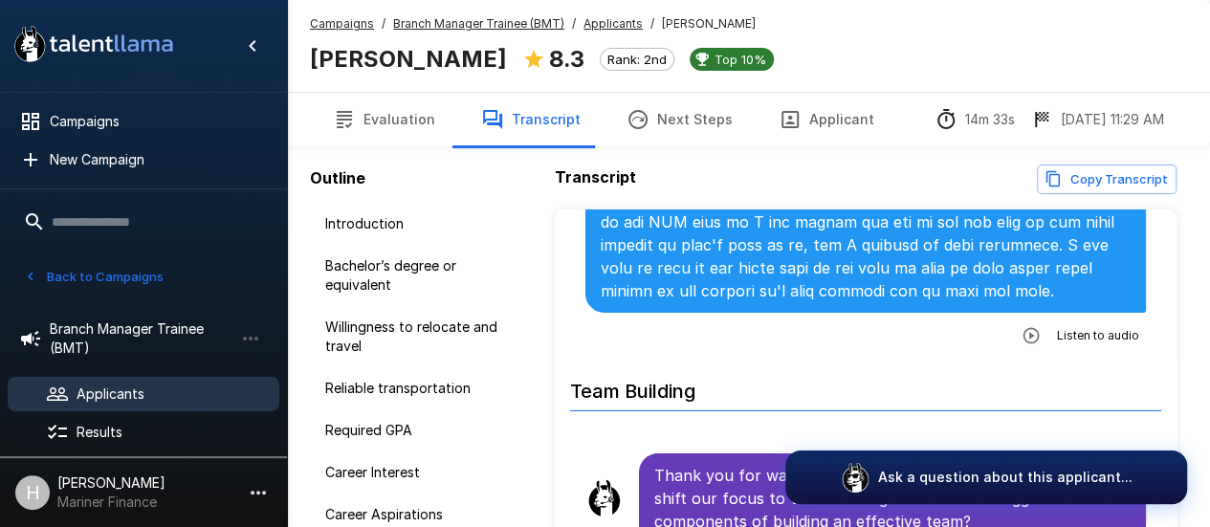
scroll to position [3253, 0]
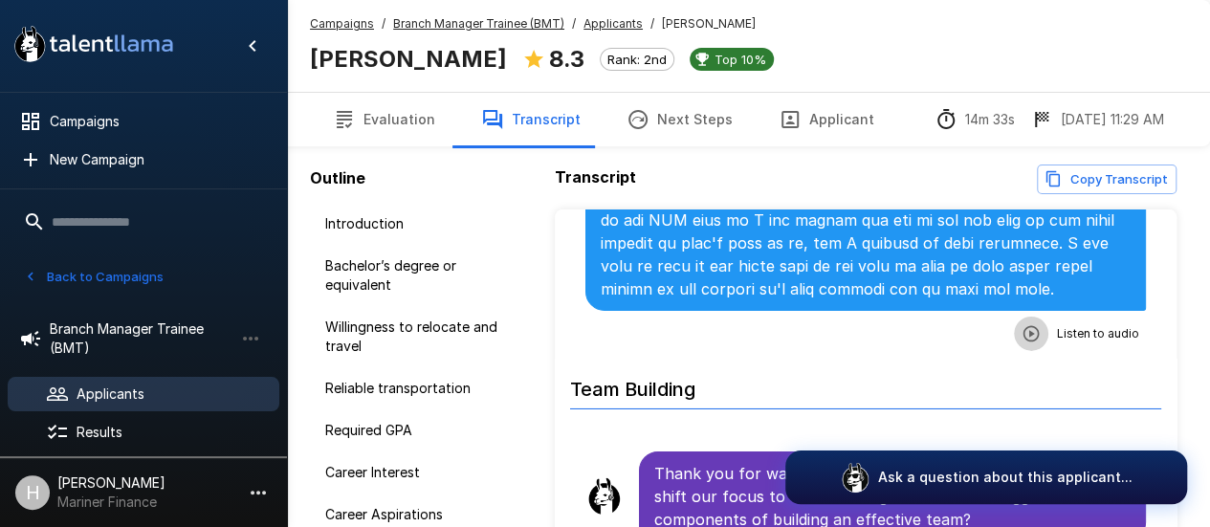
click at [1022, 324] on icon "button" at bounding box center [1031, 333] width 19 height 19
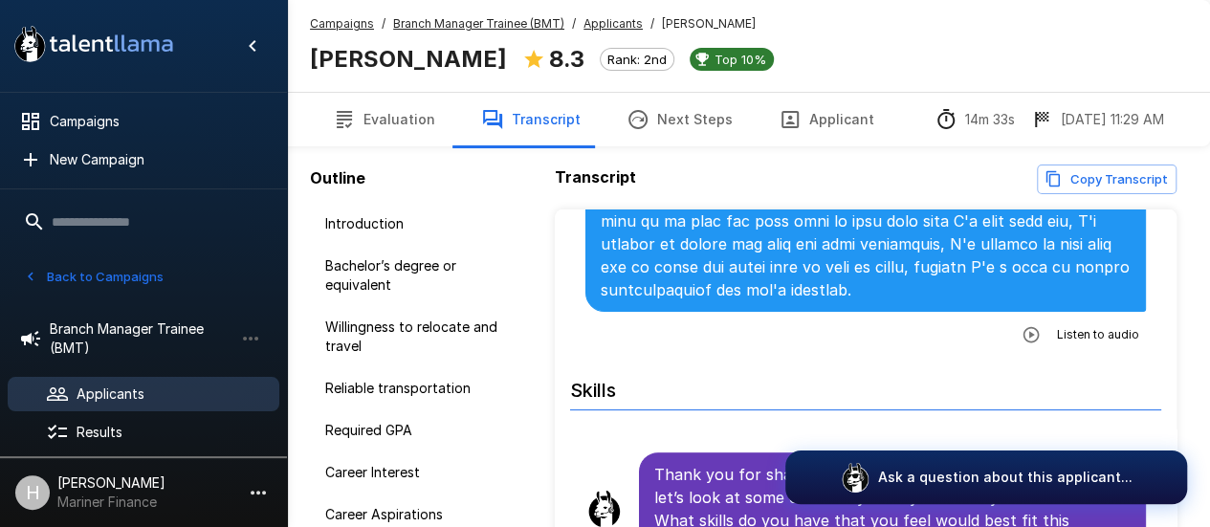
scroll to position [3827, 0]
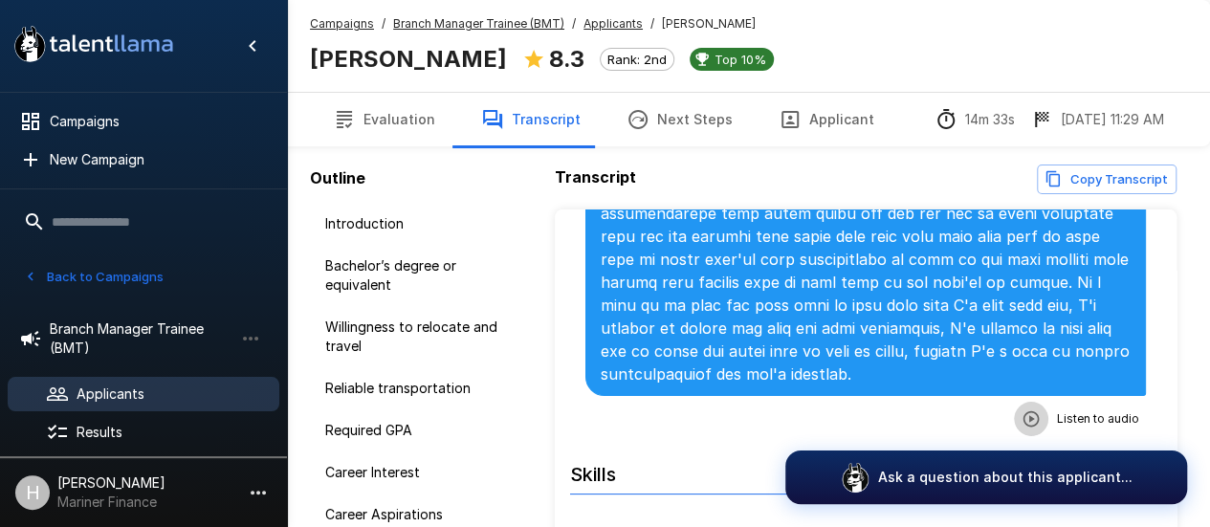
click at [1024, 410] on icon "button" at bounding box center [1031, 419] width 19 height 19
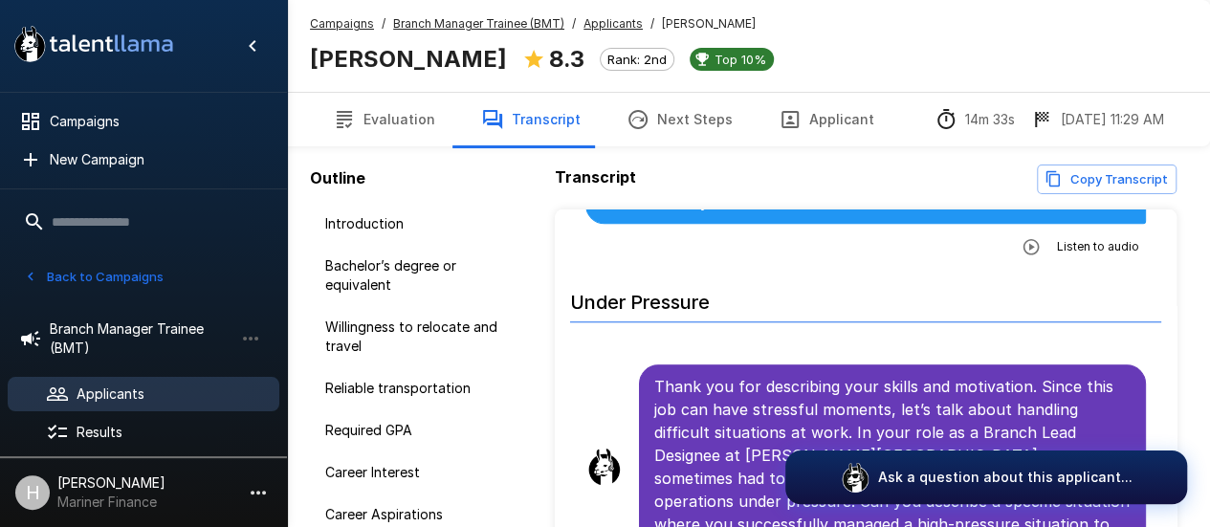
scroll to position [4343, 0]
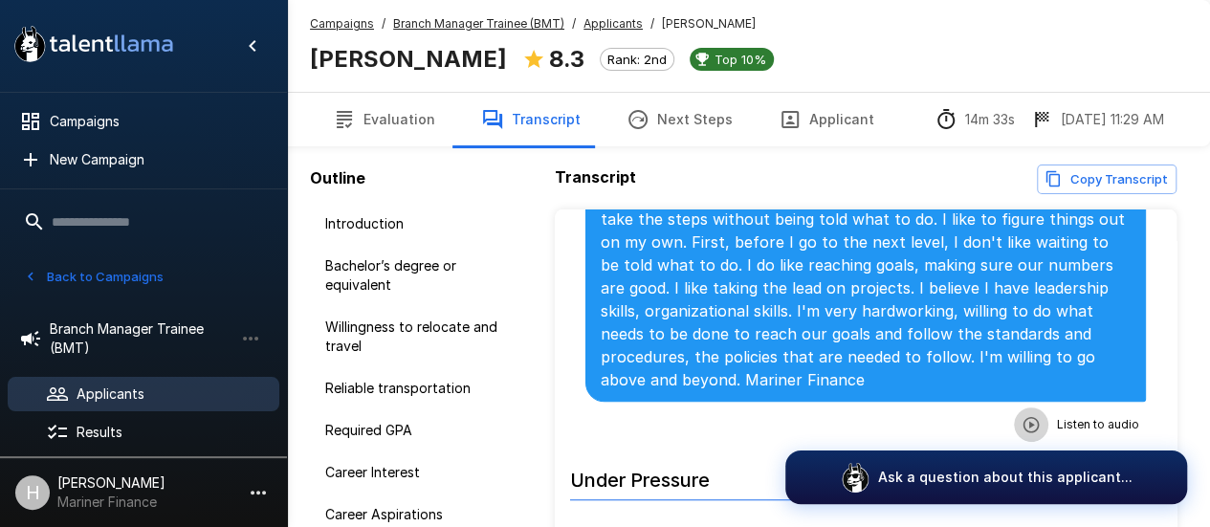
click at [1020, 408] on button "button" at bounding box center [1031, 425] width 34 height 34
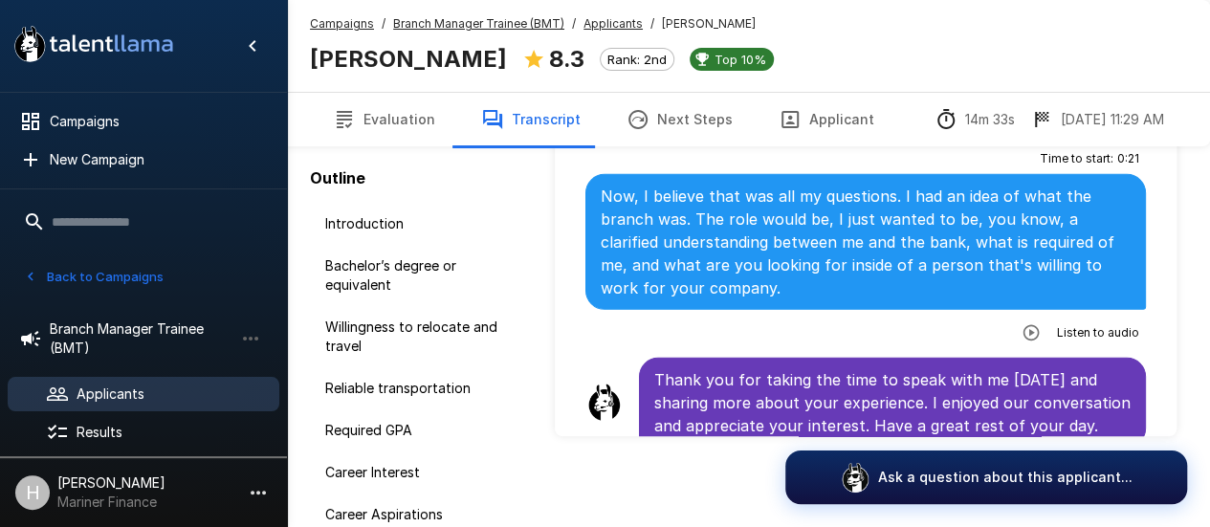
scroll to position [146, 0]
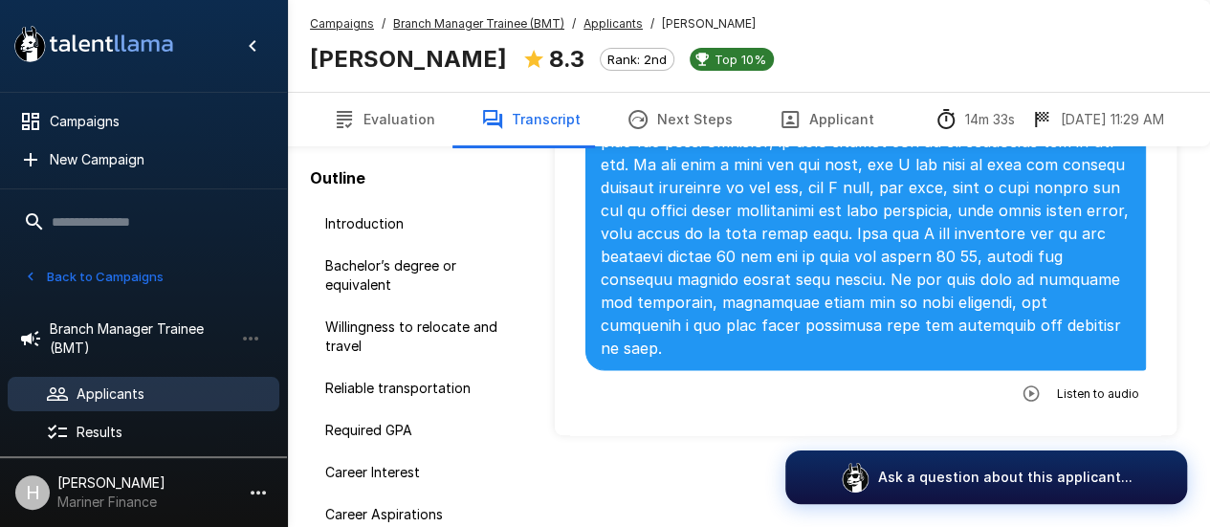
scroll to position [5210, 0]
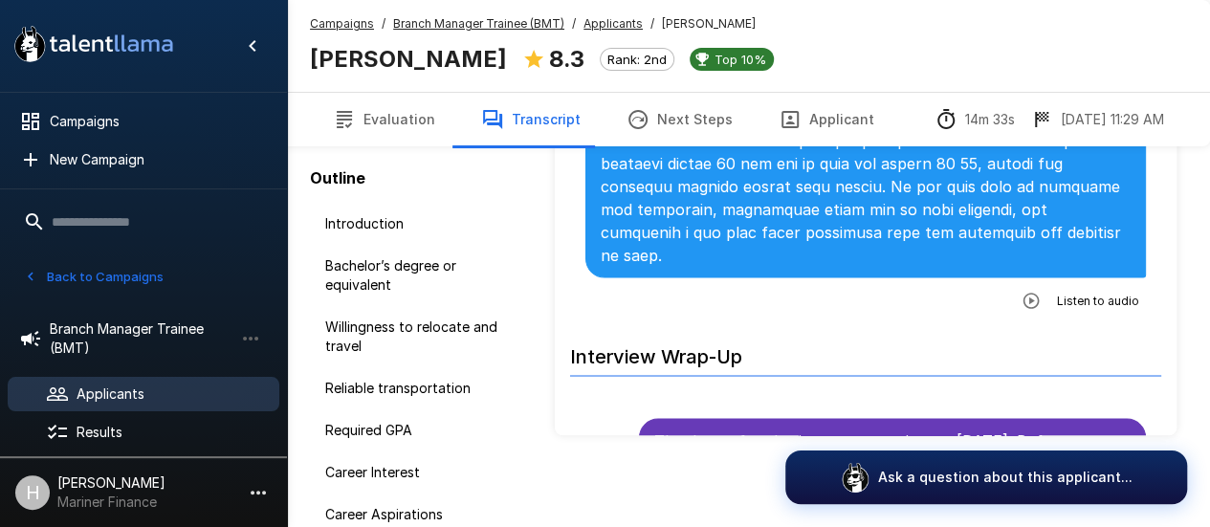
click at [1022, 291] on icon "button" at bounding box center [1031, 300] width 19 height 19
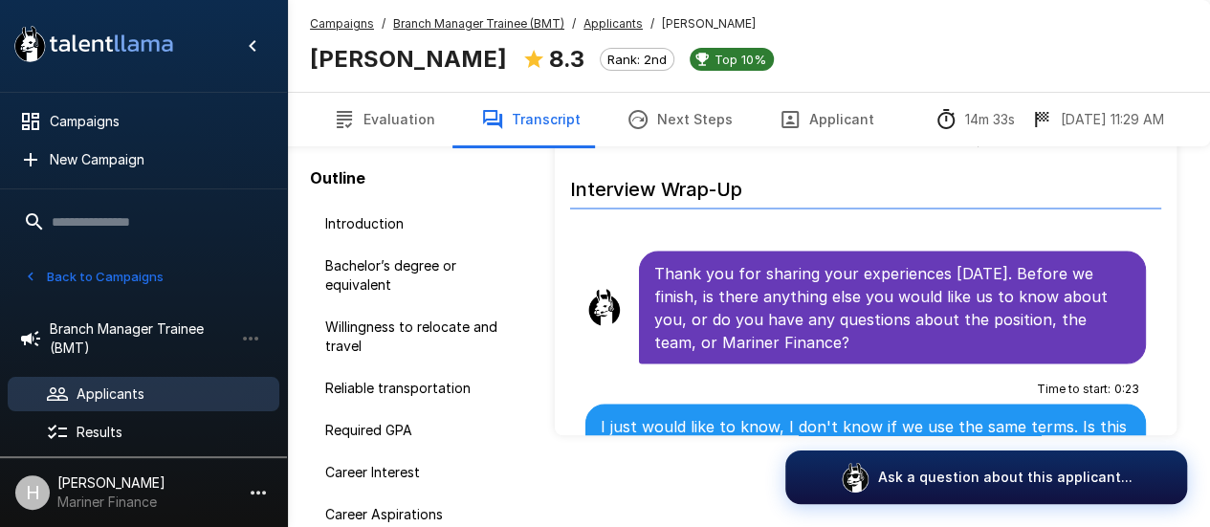
scroll to position [5593, 0]
